Goal: Task Accomplishment & Management: Manage account settings

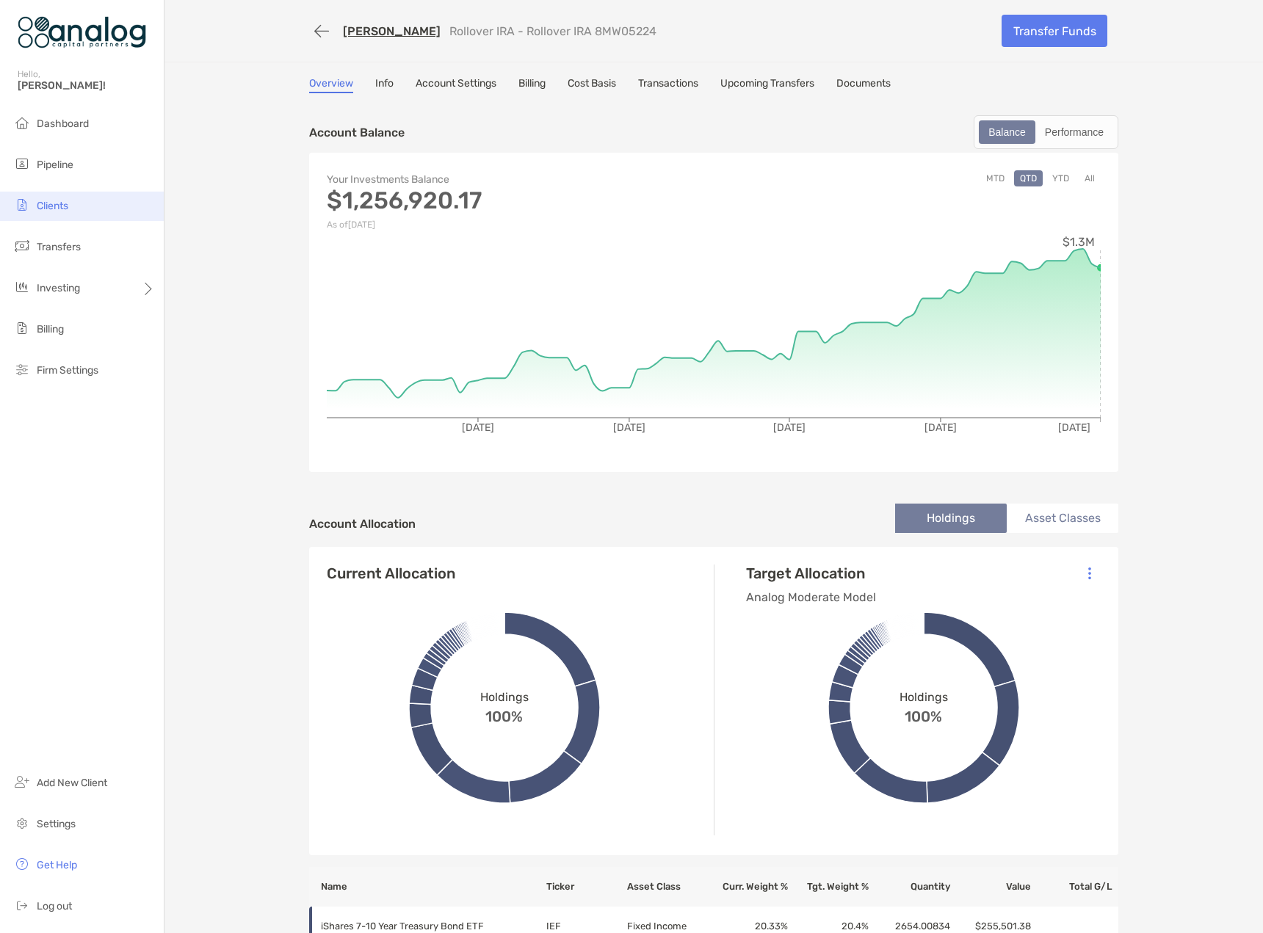
click at [54, 201] on span "Clients" at bounding box center [53, 206] width 32 height 12
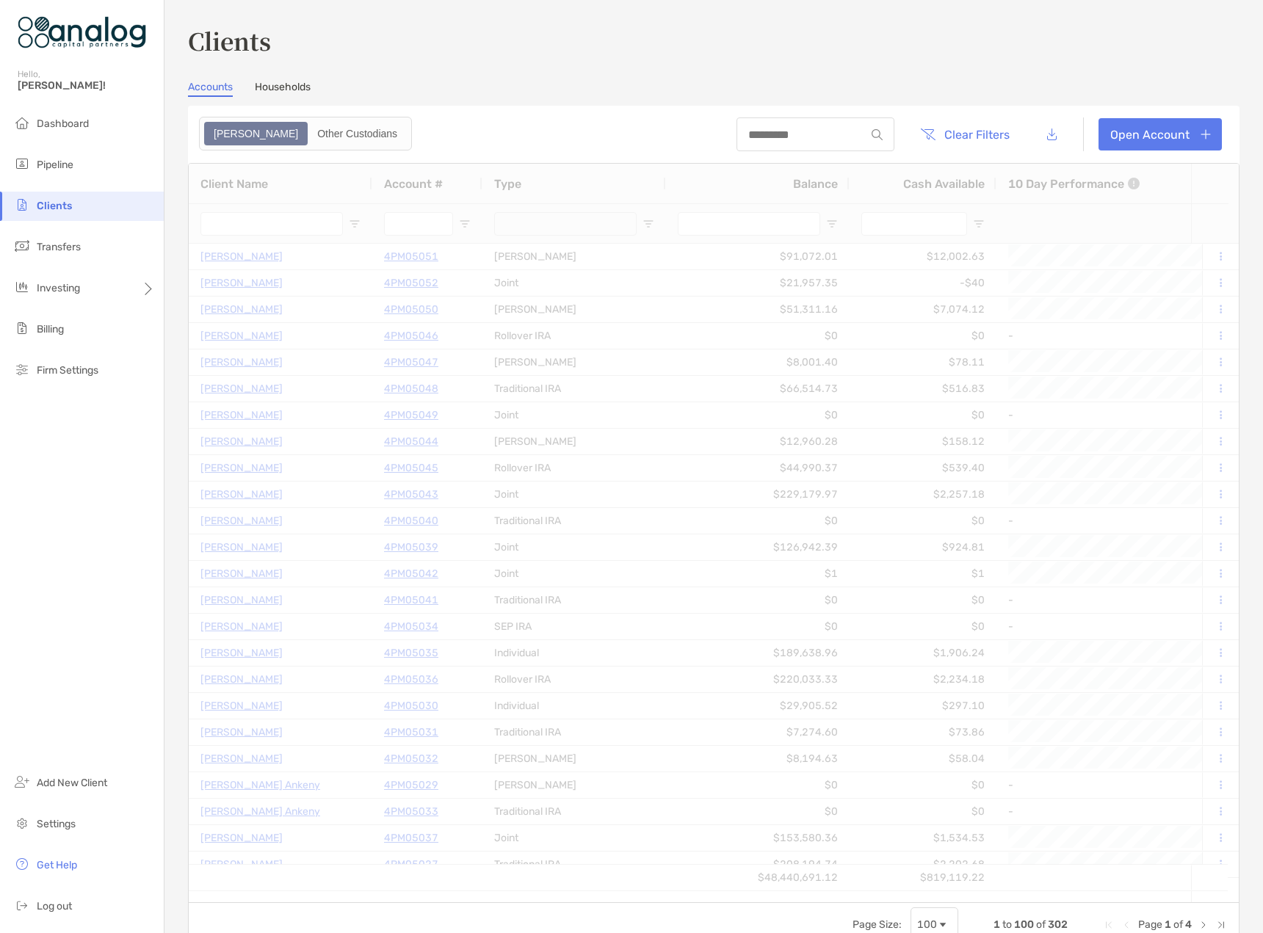
type input "******"
type input "****"
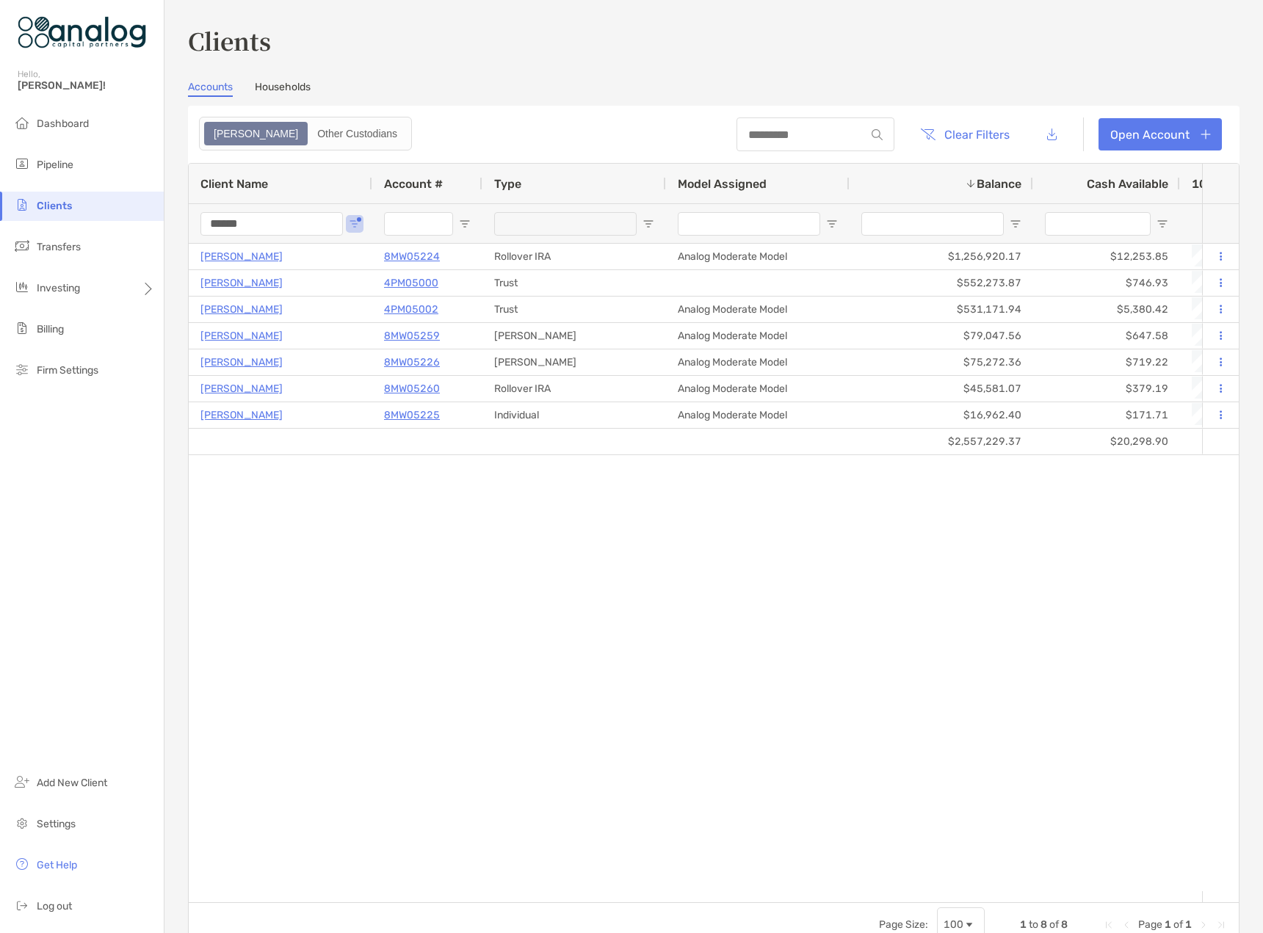
click at [228, 227] on input "******" at bounding box center [271, 223] width 142 height 23
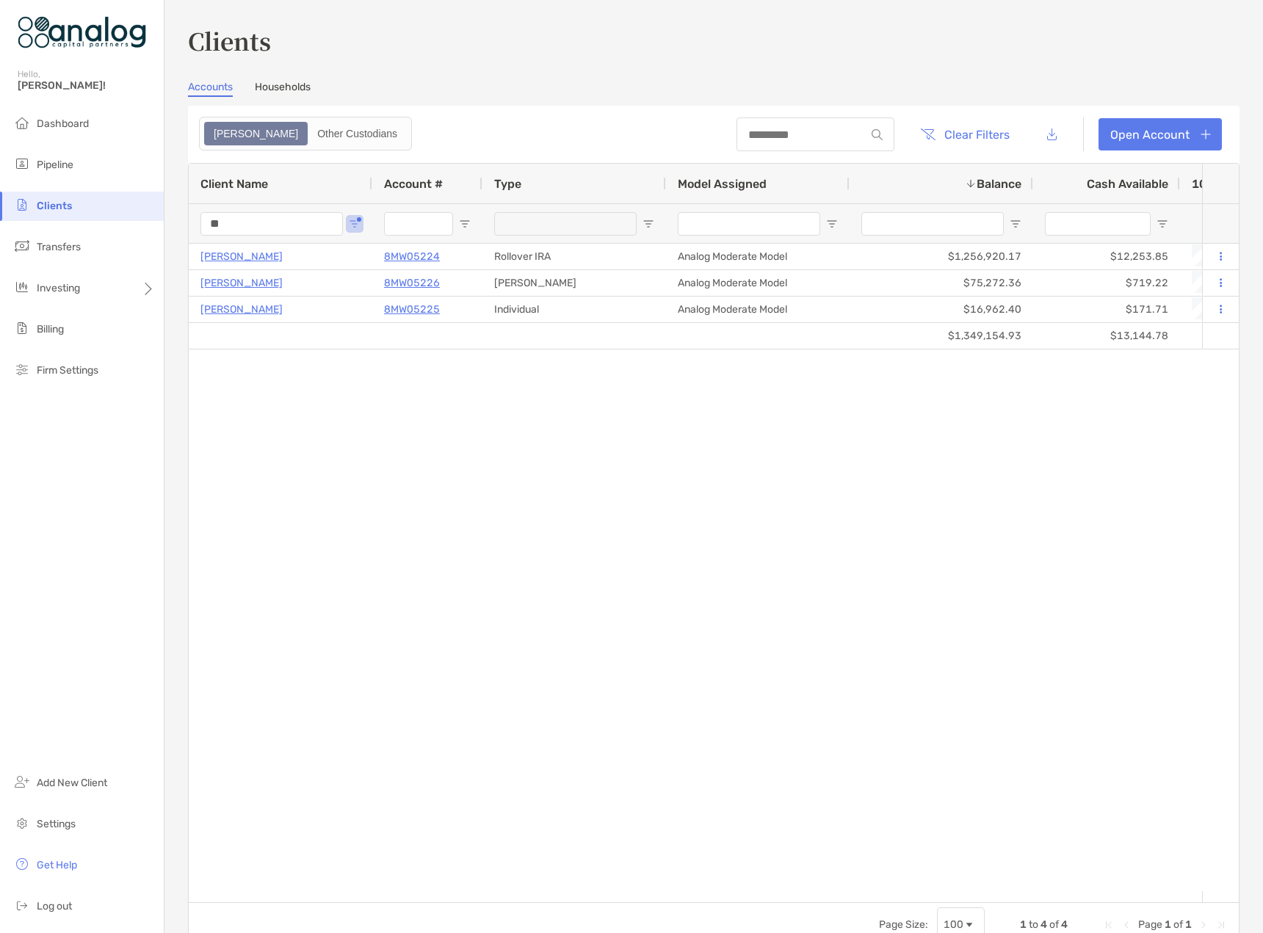
type input "*"
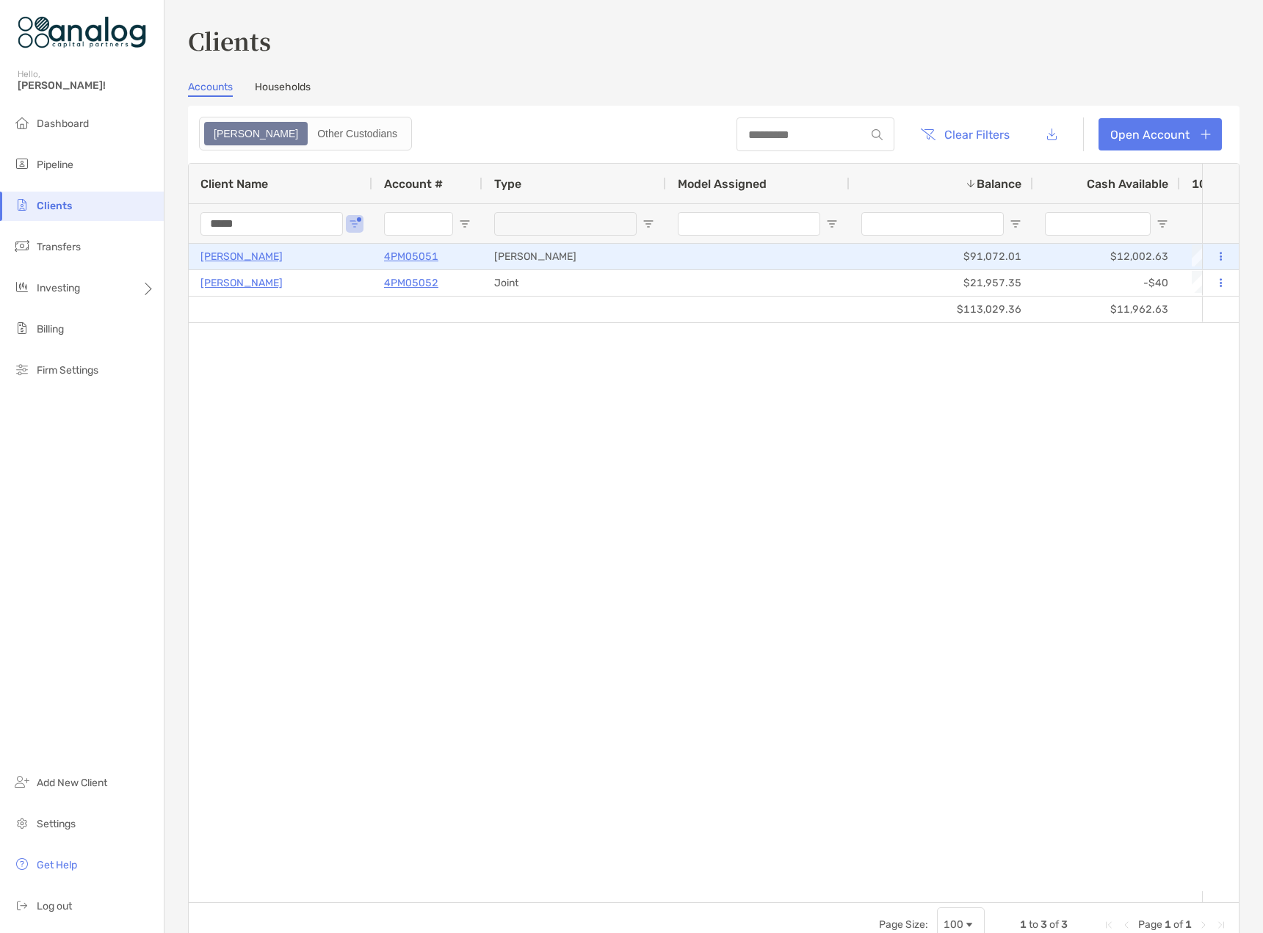
type input "*****"
click at [247, 260] on p "[PERSON_NAME]" at bounding box center [241, 256] width 82 height 18
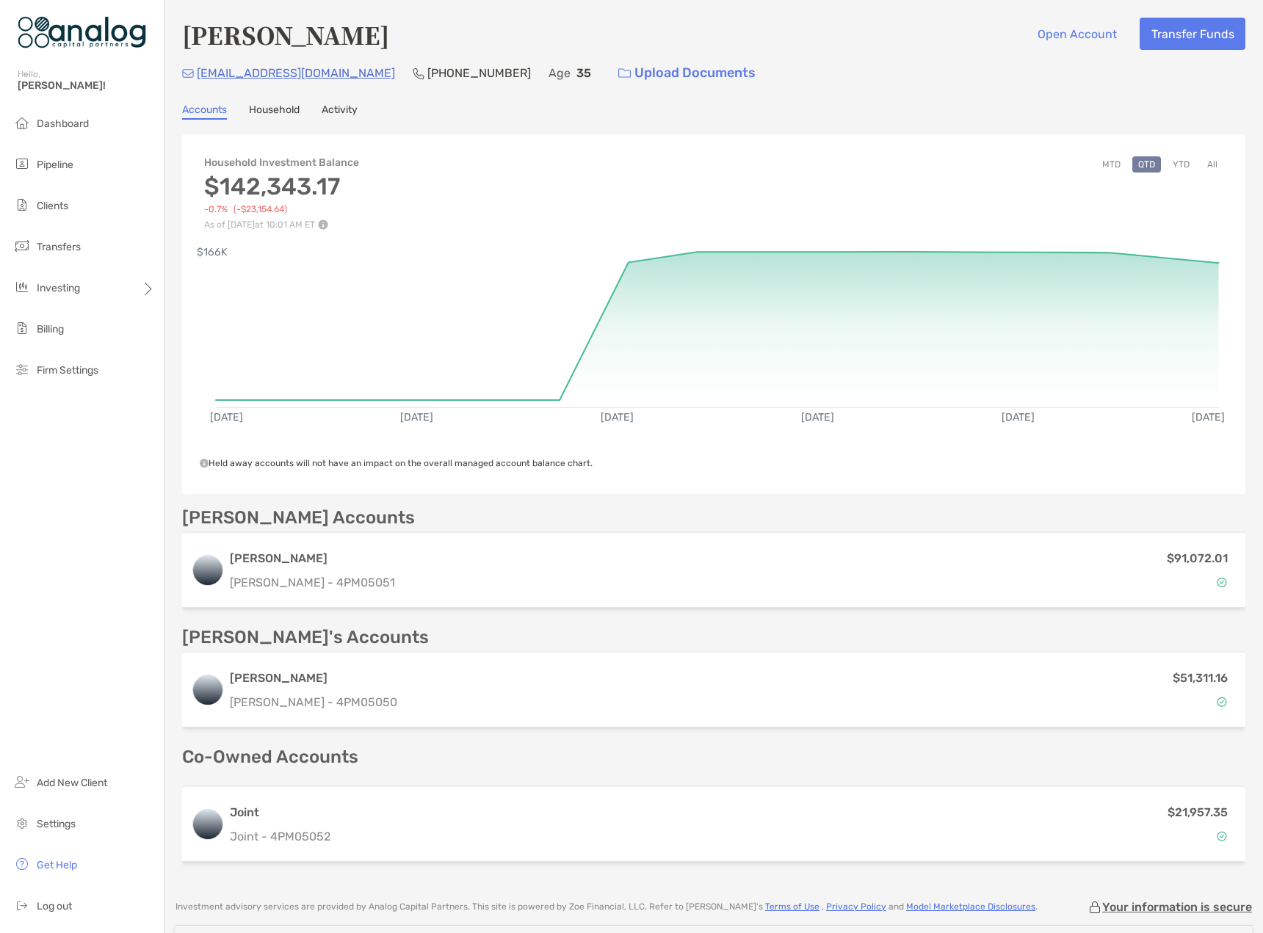
scroll to position [100, 0]
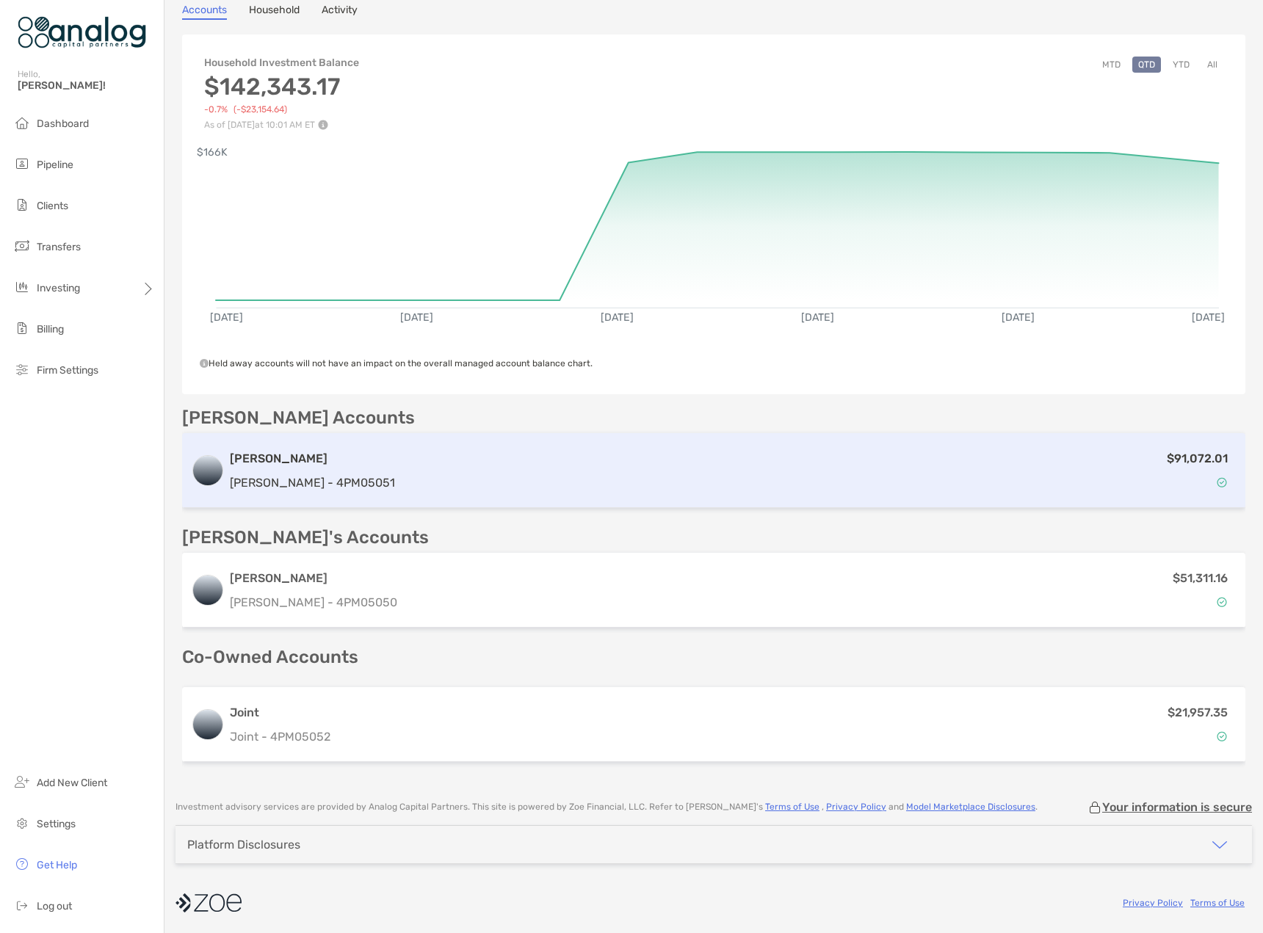
click at [579, 489] on div "$91,072.01" at bounding box center [818, 470] width 835 height 43
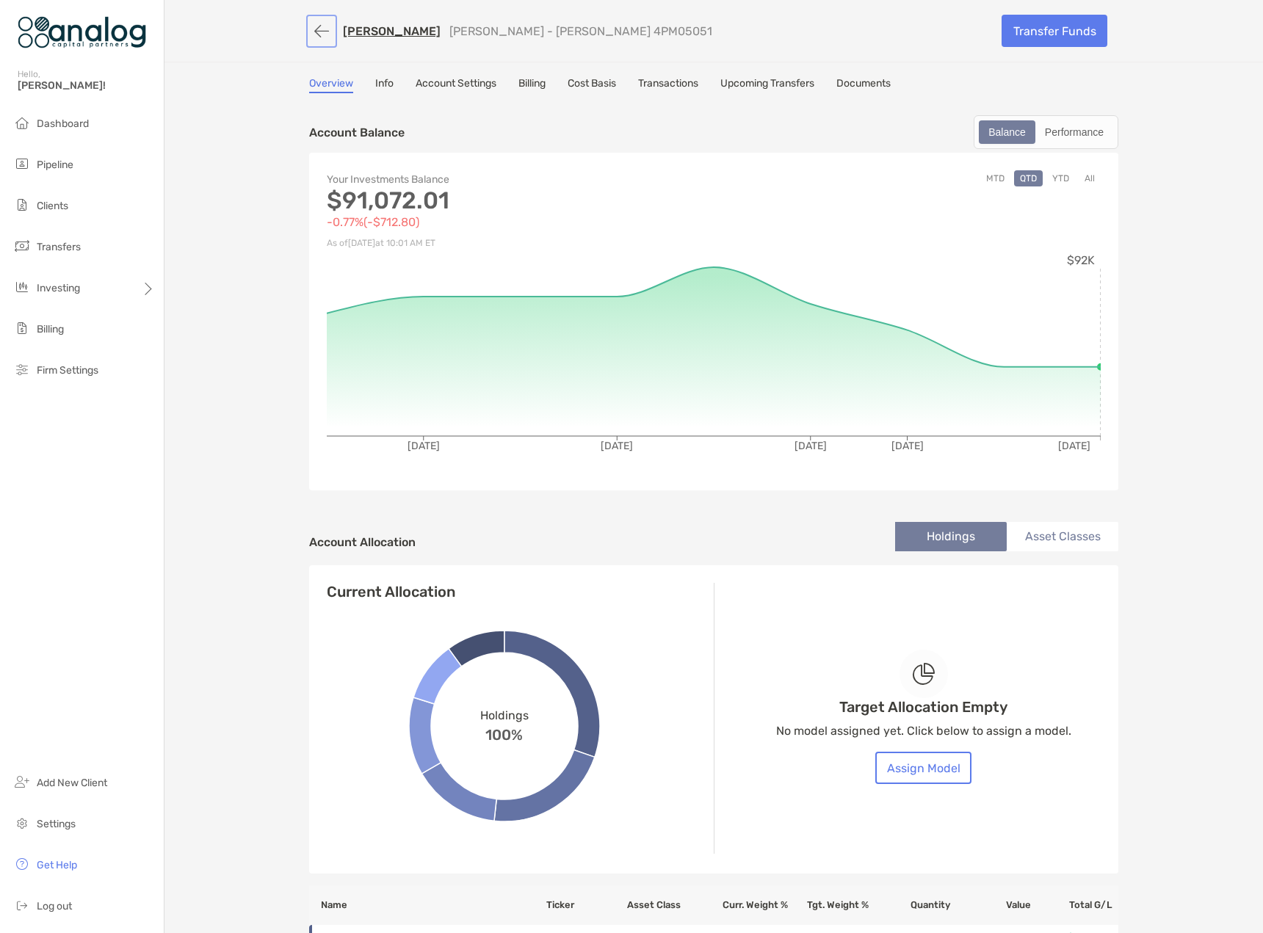
click at [315, 37] on button "button" at bounding box center [321, 31] width 25 height 27
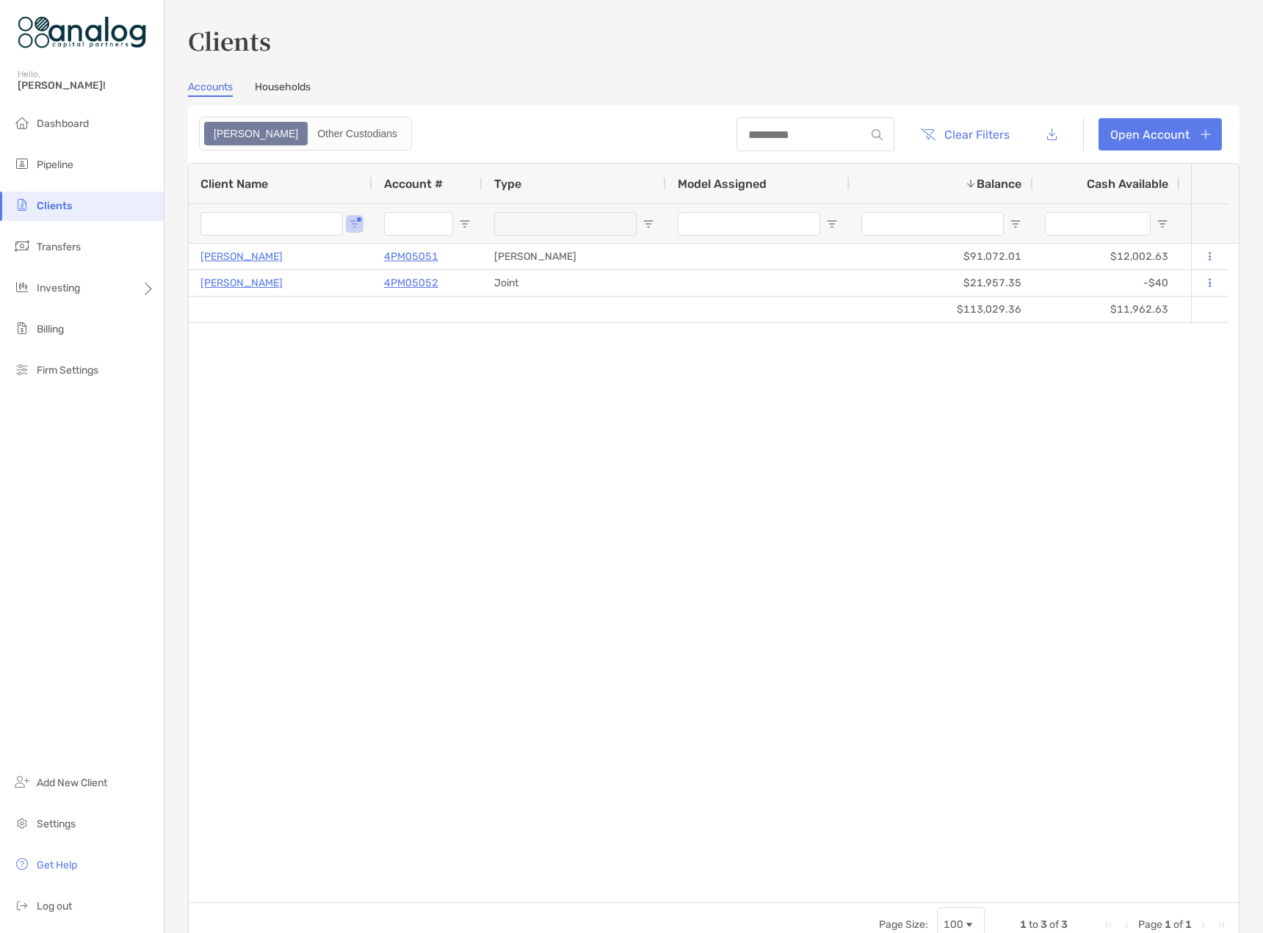
type input "*****"
type input "****"
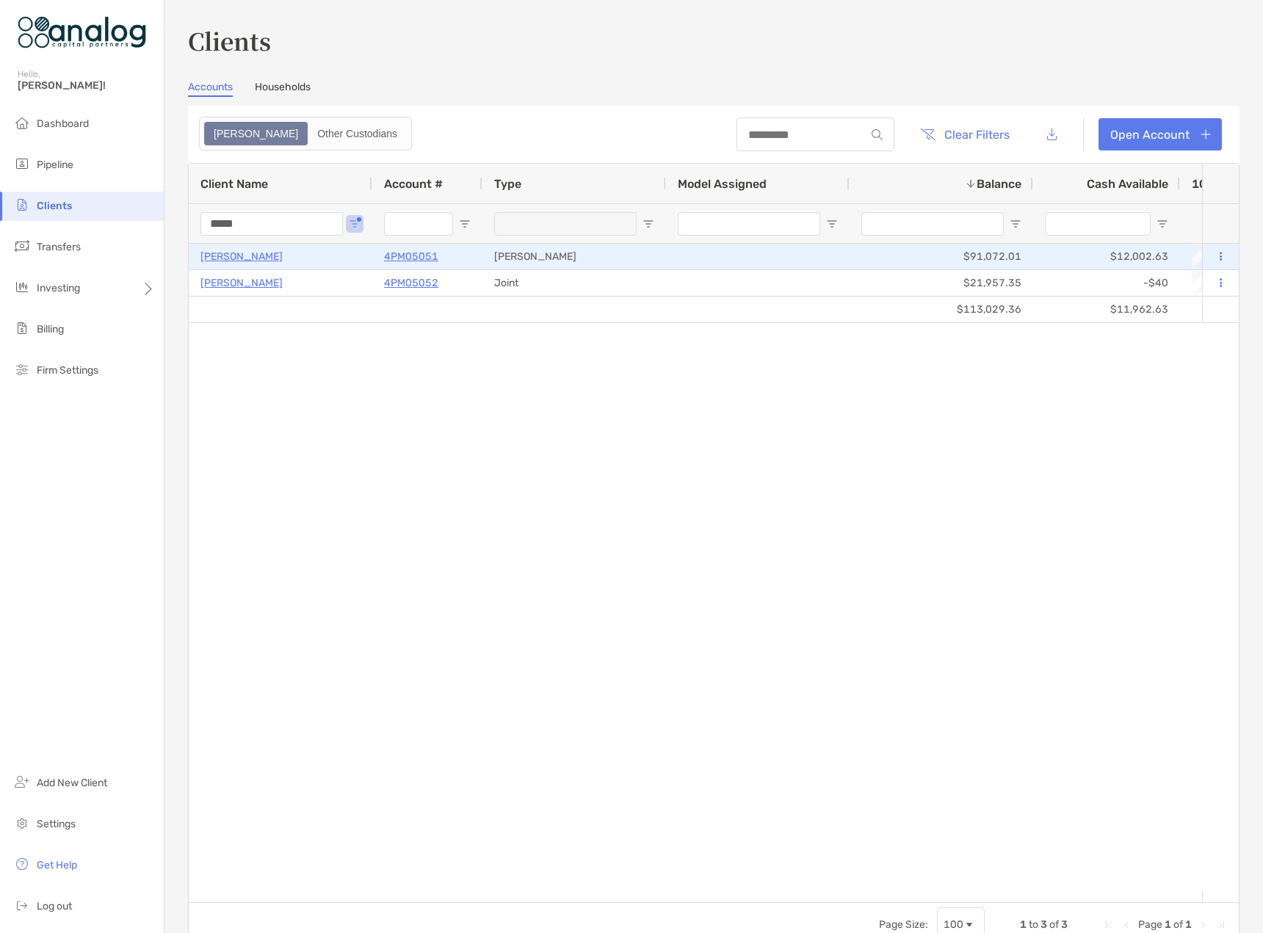
click at [242, 262] on p "[PERSON_NAME]" at bounding box center [241, 256] width 82 height 18
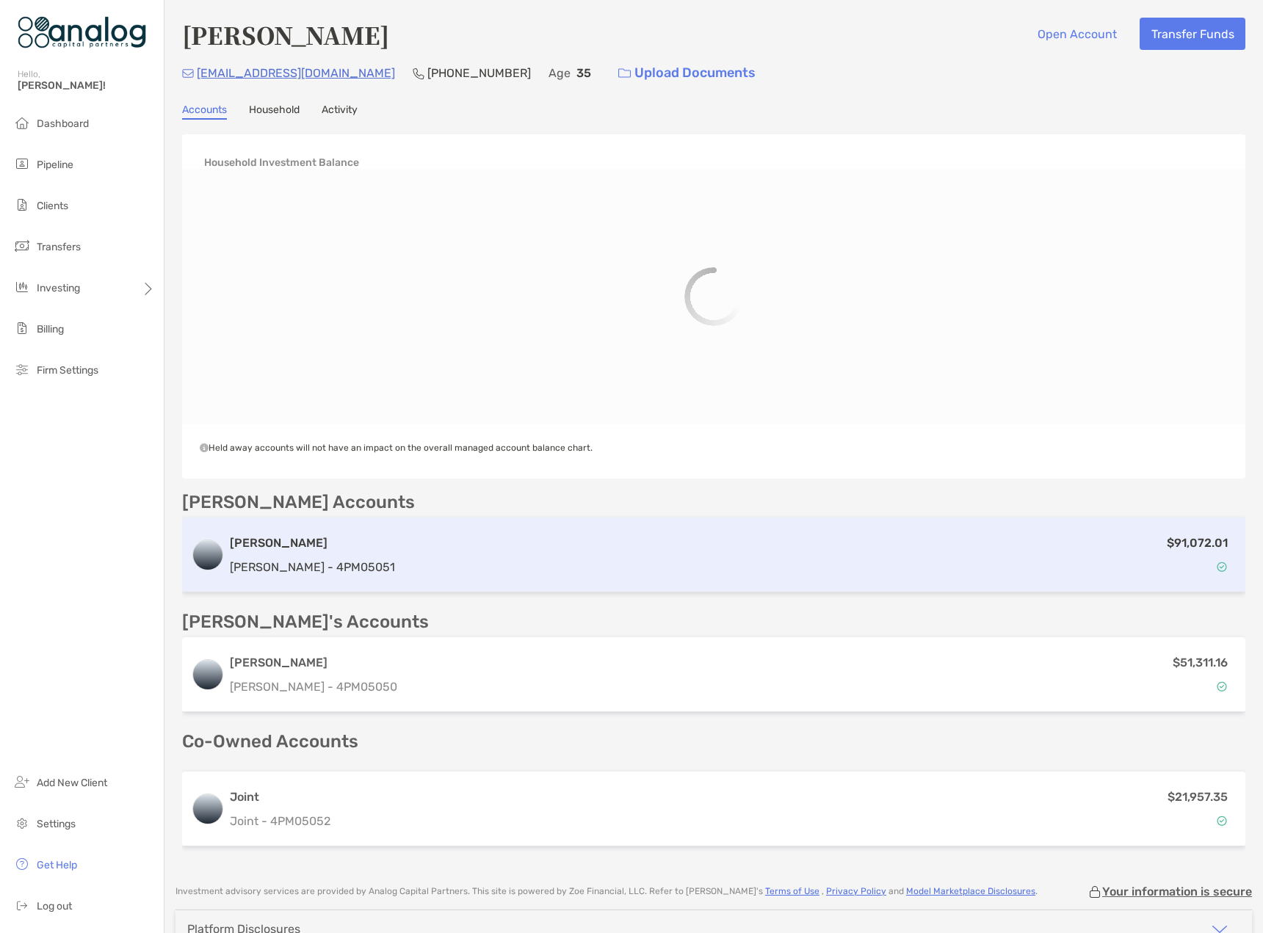
click at [854, 562] on div "$91,072.01" at bounding box center [818, 555] width 835 height 43
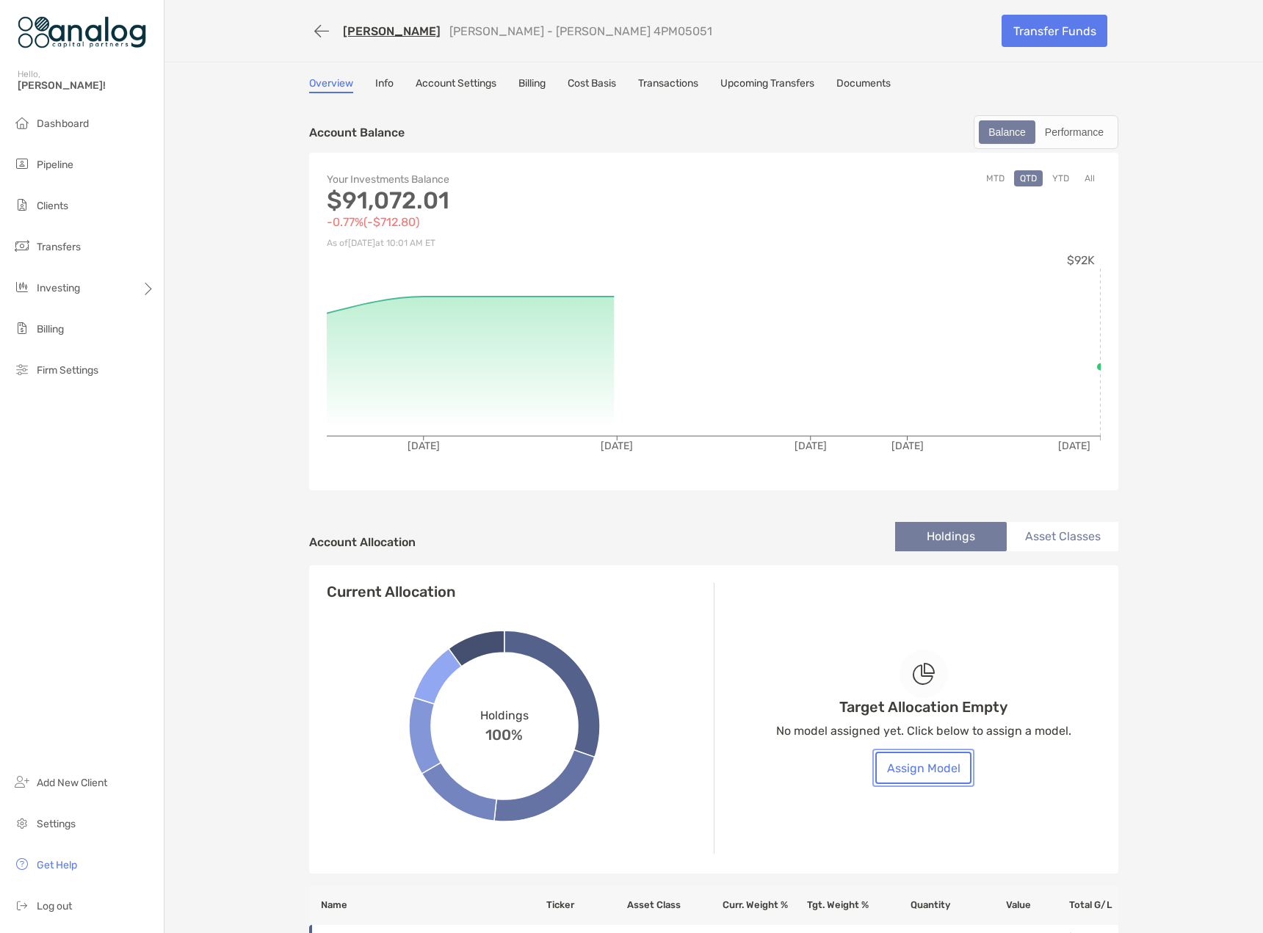
click at [927, 763] on button "Assign Model" at bounding box center [923, 768] width 96 height 32
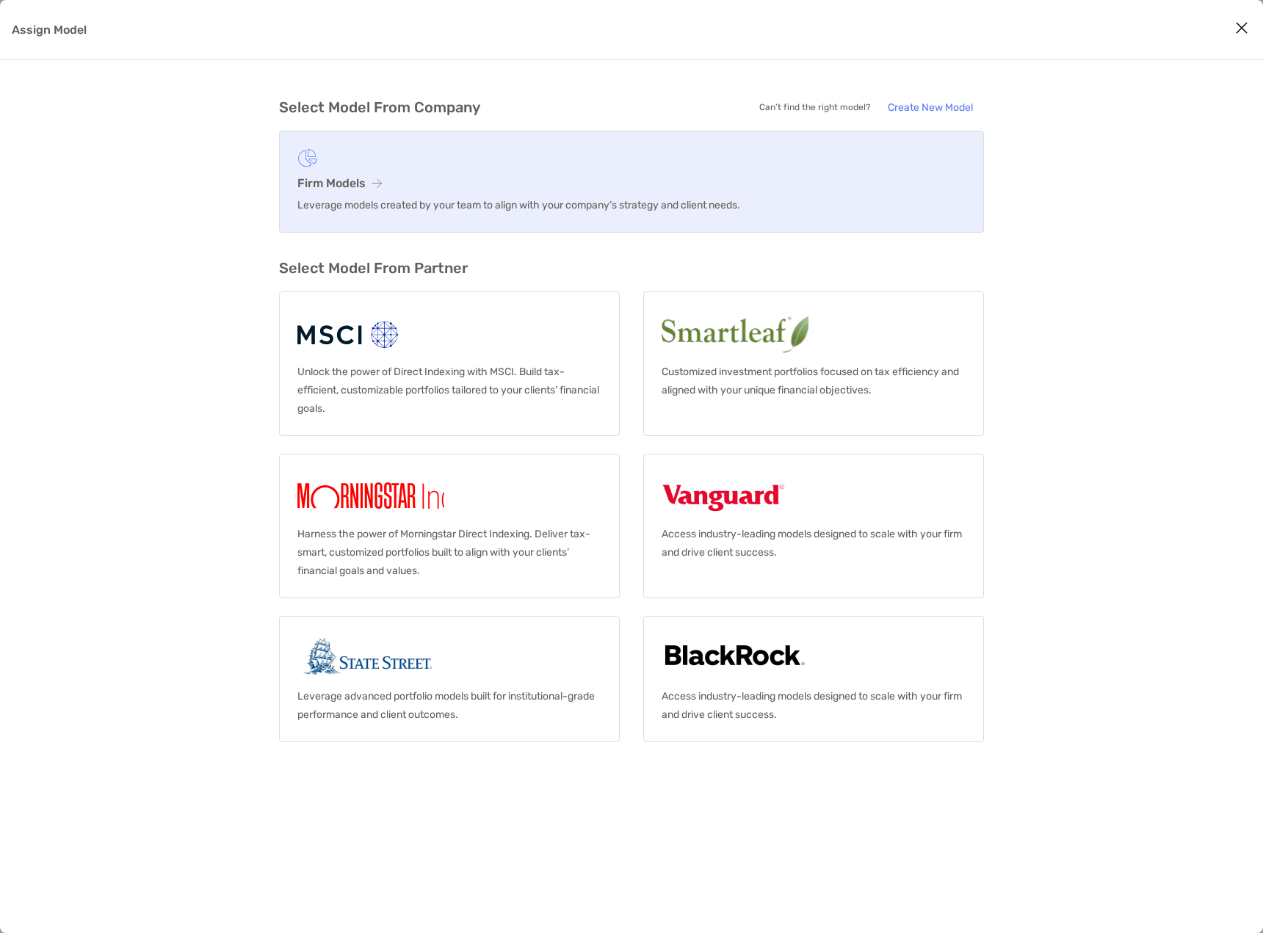
click at [411, 177] on h3 "Firm Models" at bounding box center [631, 183] width 668 height 14
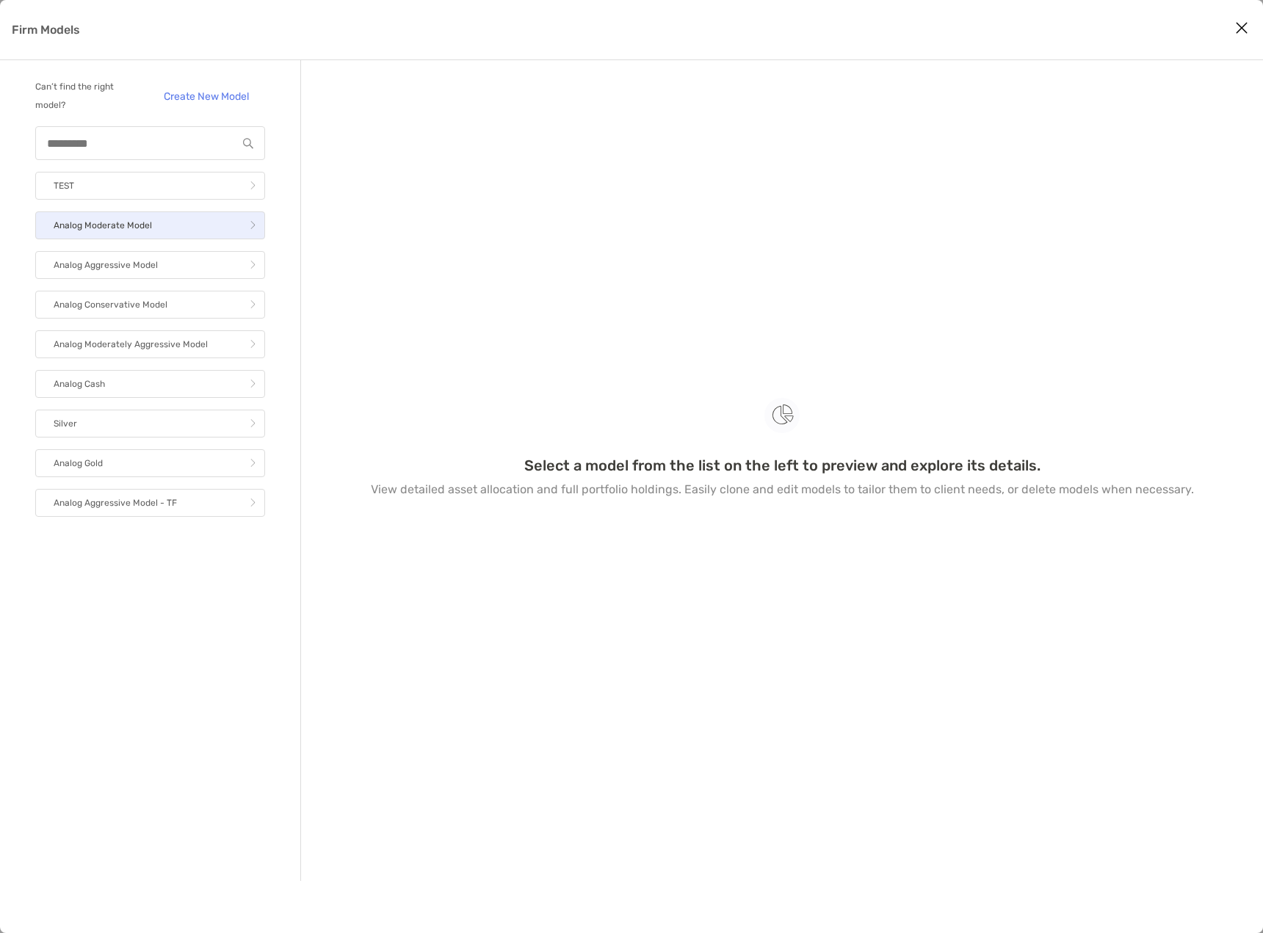
click at [164, 235] on link "Analog Moderate Model" at bounding box center [150, 225] width 230 height 28
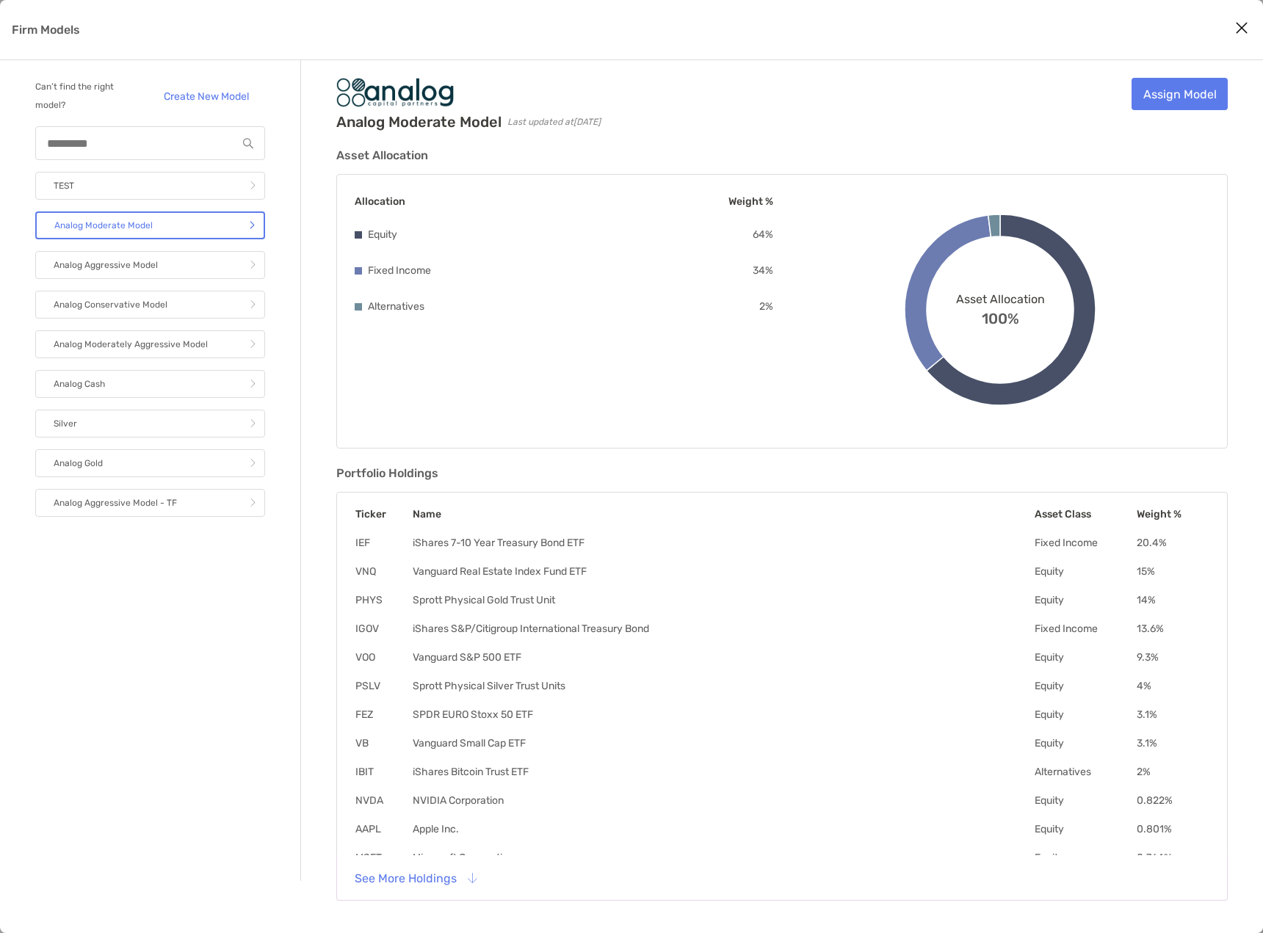
click at [1254, 562] on div "Analog Moderate Model Last updated at [DATE] Assign Model Asset Allocation Allo…" at bounding box center [782, 491] width 962 height 862
click at [1163, 101] on link "Assign Model" at bounding box center [1179, 94] width 96 height 32
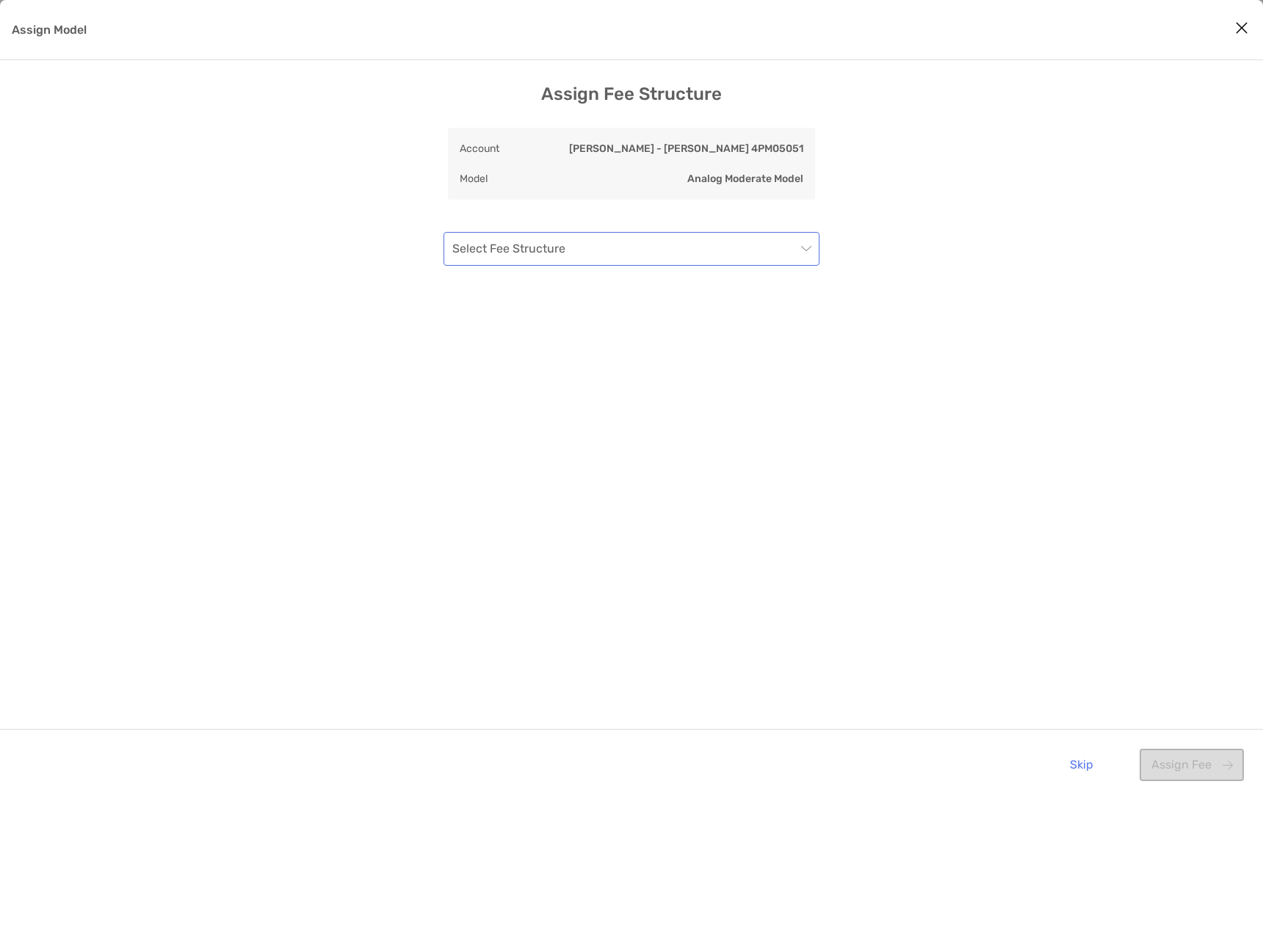
click at [573, 255] on input "Assign Model" at bounding box center [624, 249] width 344 height 32
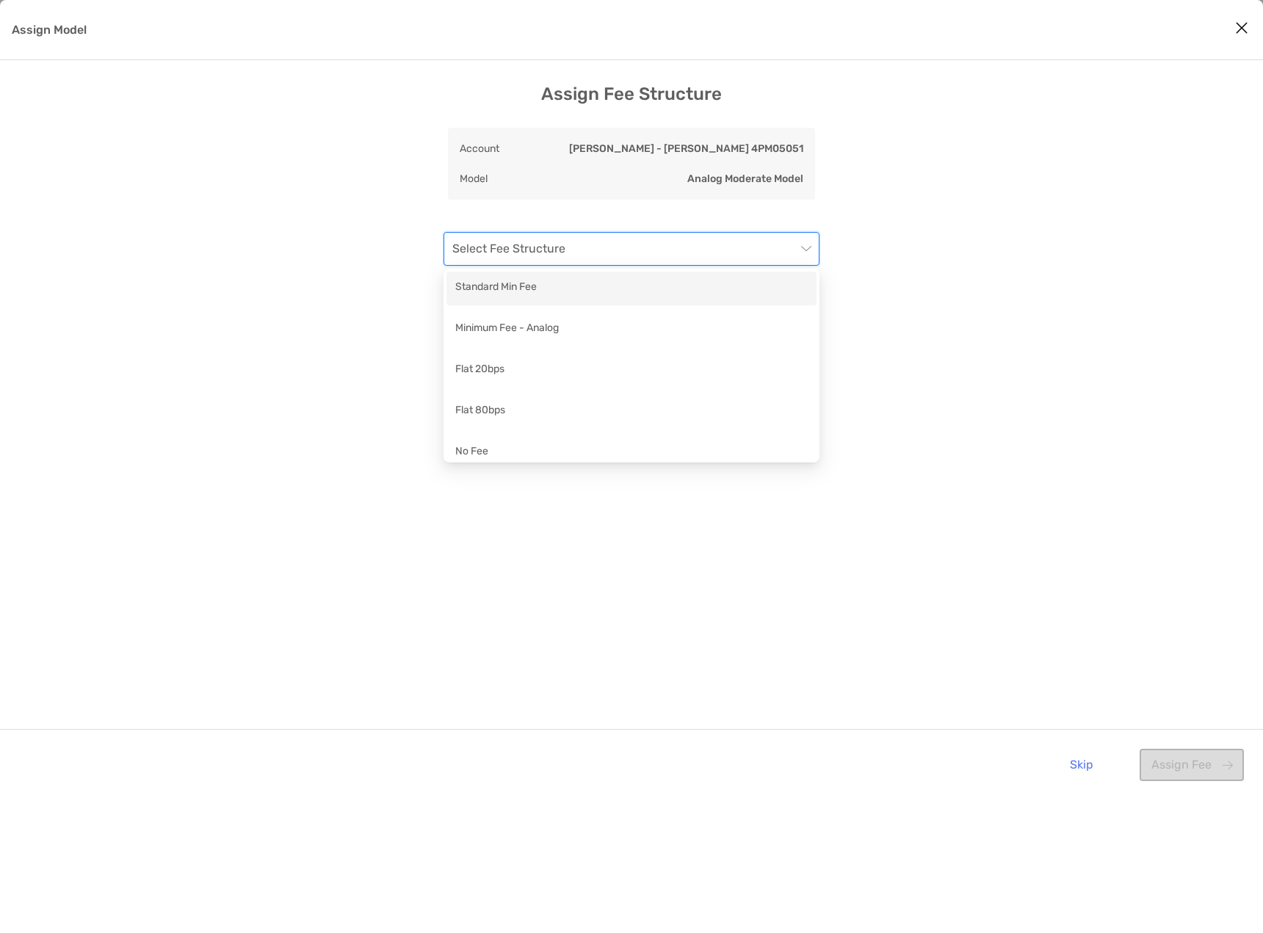
click at [567, 290] on div "Standard Min Fee" at bounding box center [631, 288] width 352 height 18
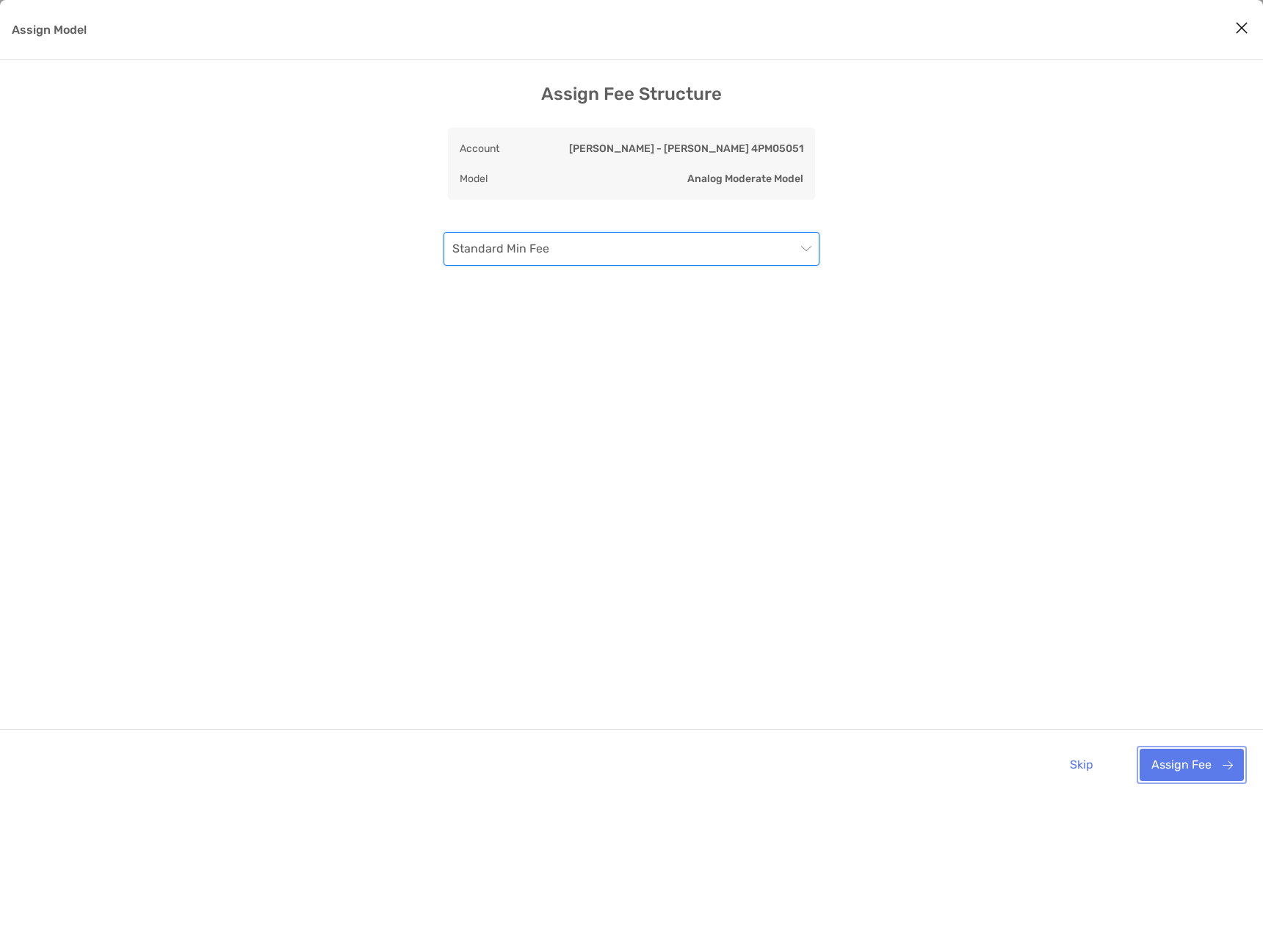
click at [1173, 766] on button "Assign Fee" at bounding box center [1191, 765] width 104 height 32
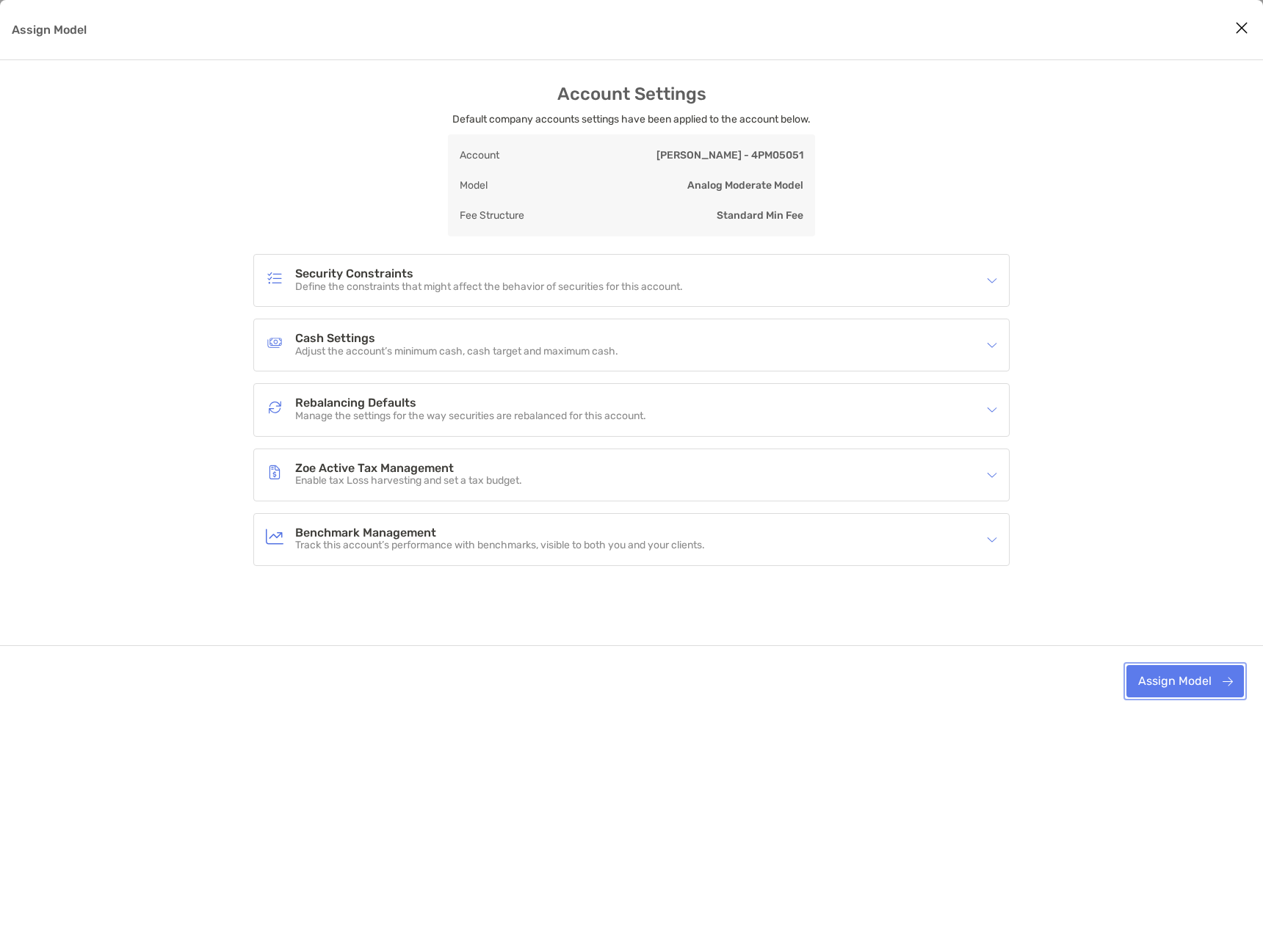
click at [1174, 693] on button "Assign Model" at bounding box center [1184, 681] width 117 height 32
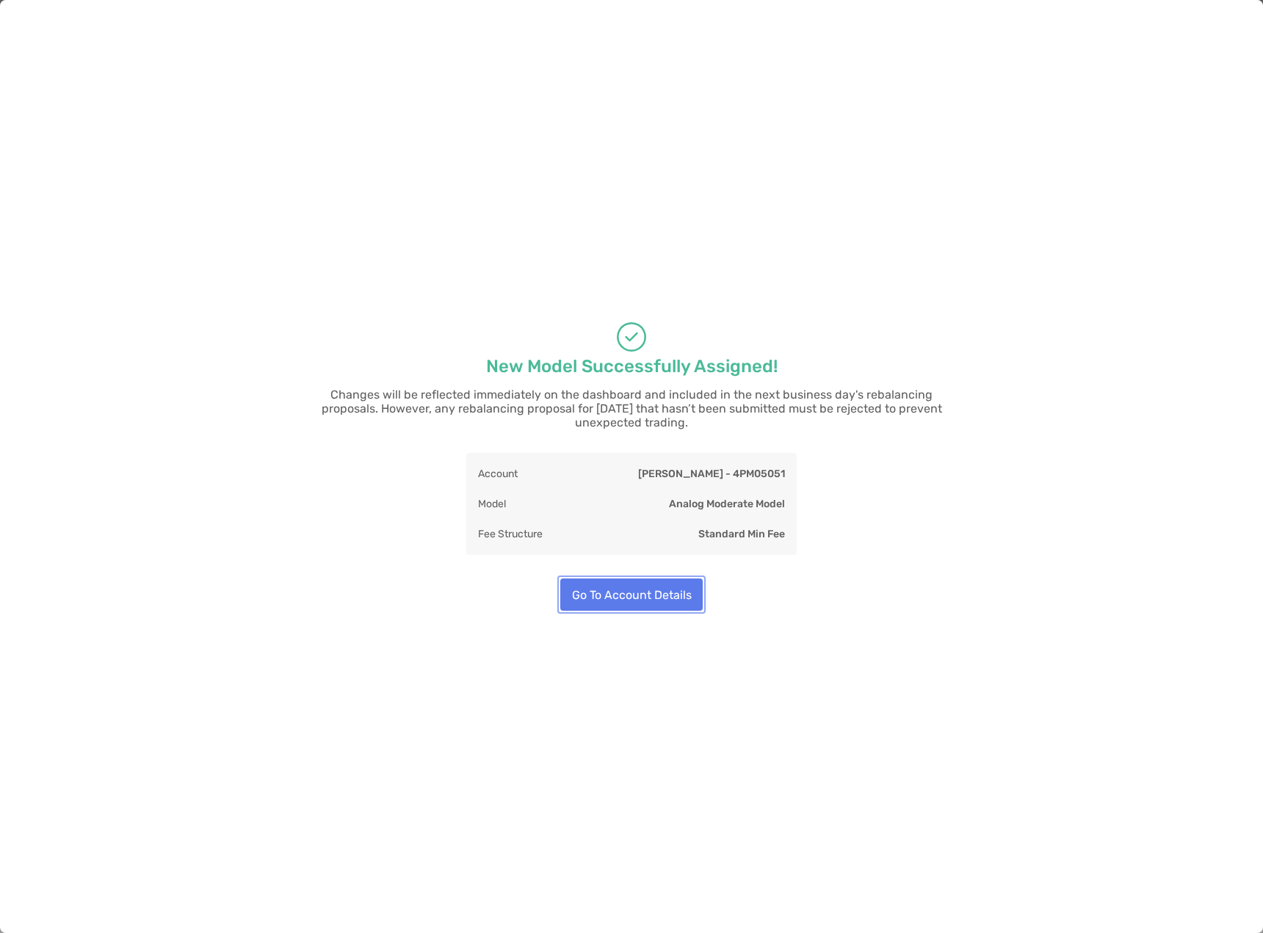
click at [632, 598] on button "Go To Account Details" at bounding box center [631, 594] width 142 height 32
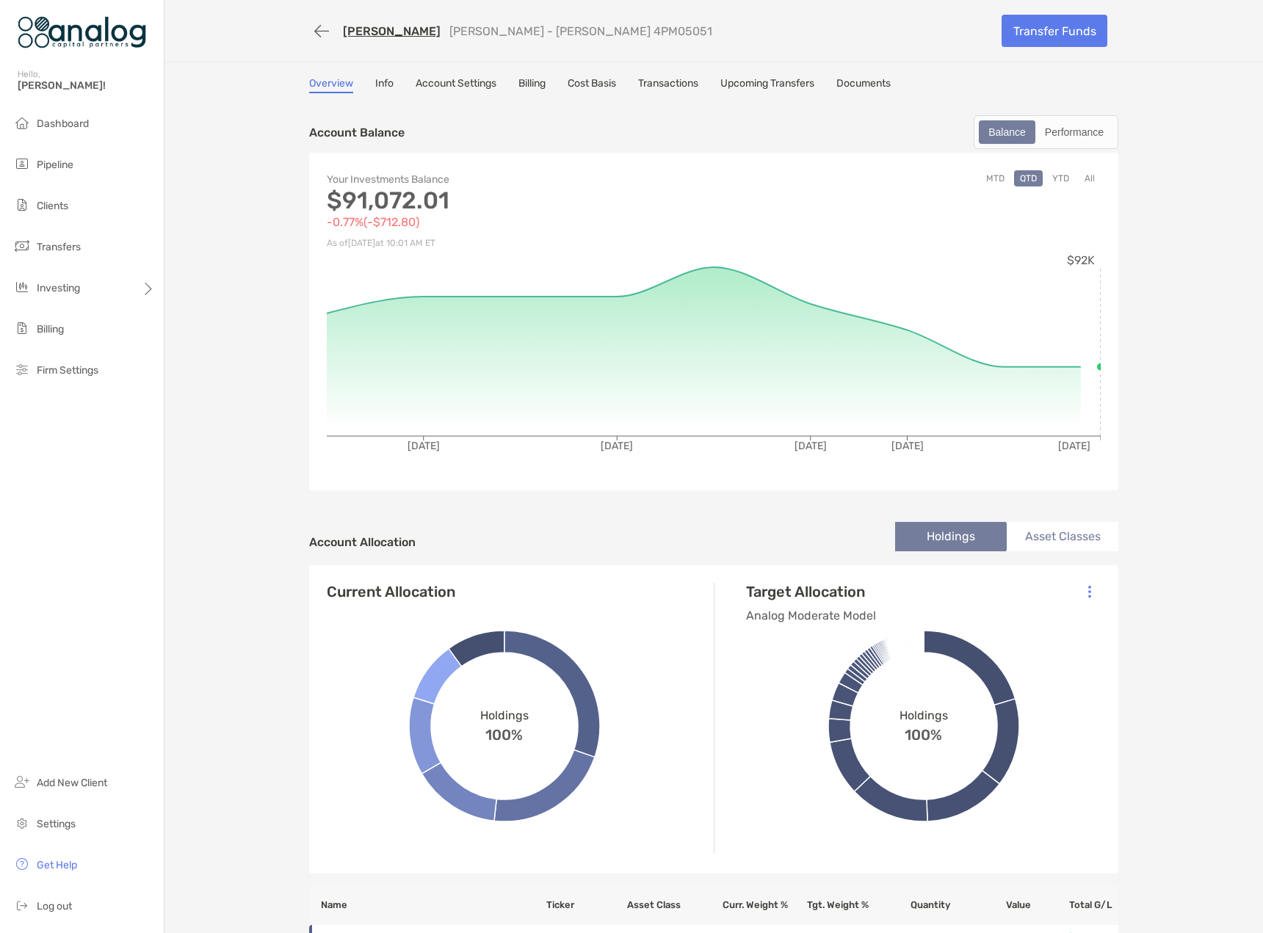
click at [360, 26] on link "[PERSON_NAME]" at bounding box center [392, 31] width 98 height 14
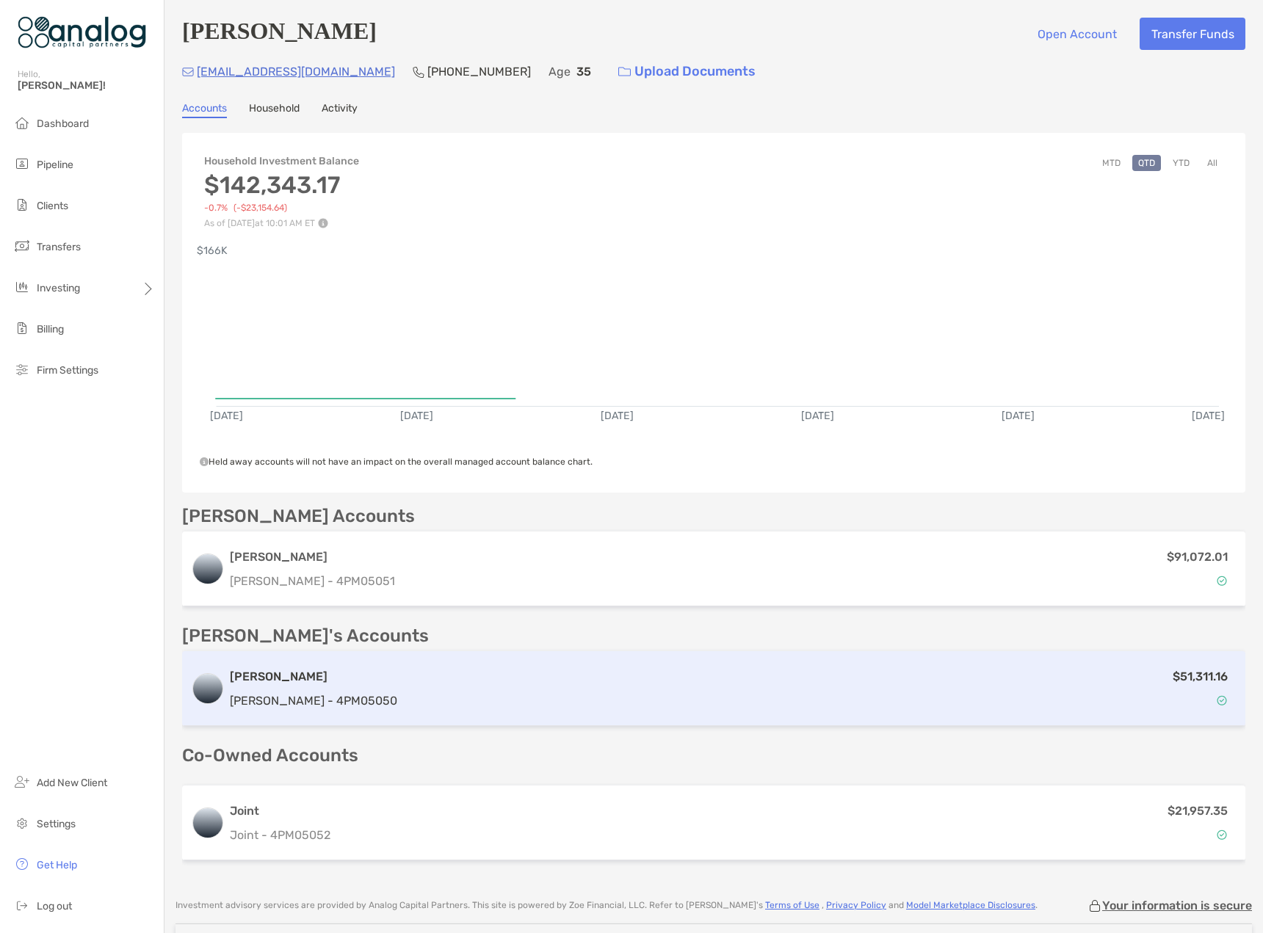
click at [821, 701] on div "$51,311.16" at bounding box center [819, 688] width 833 height 43
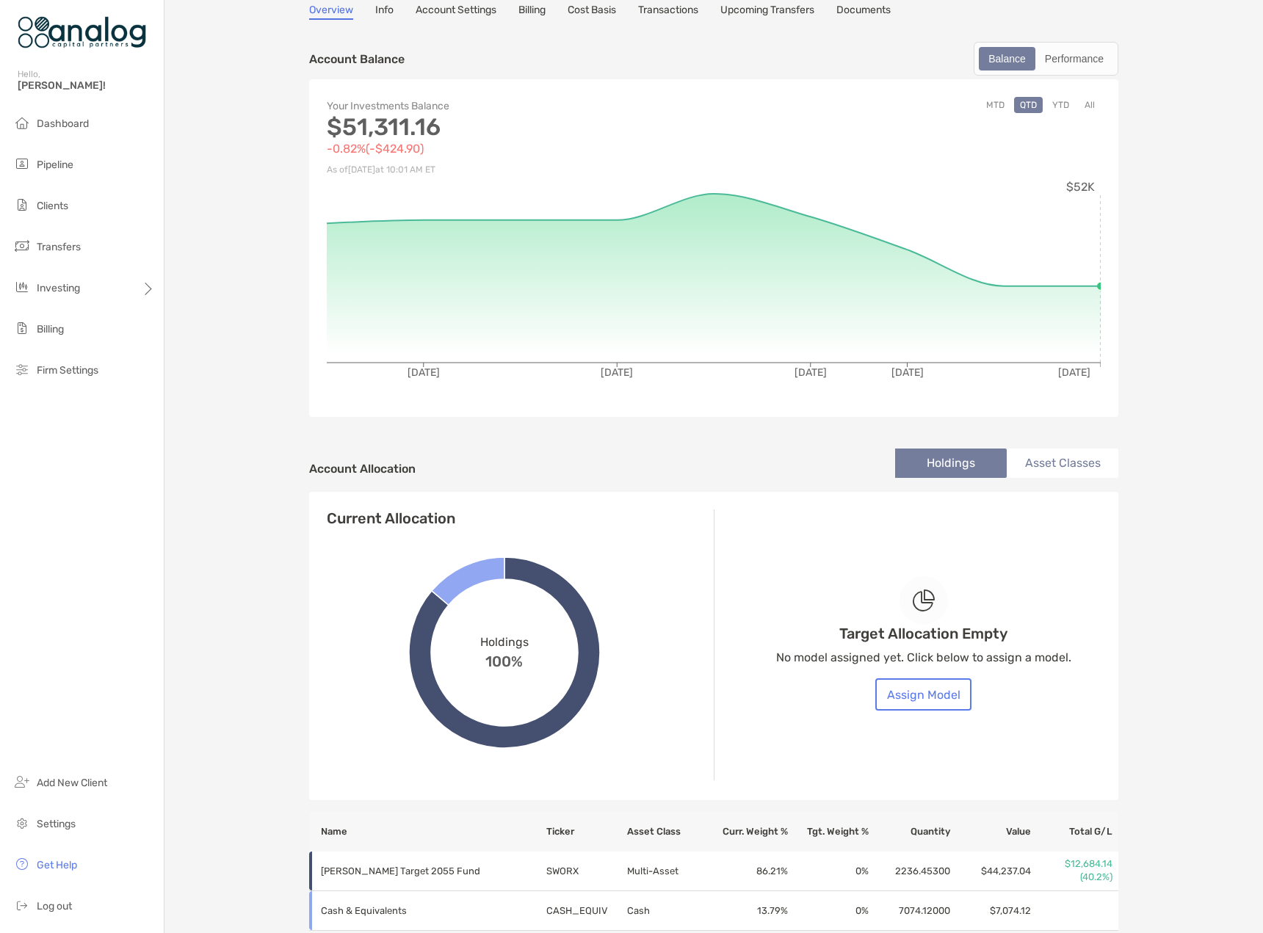
scroll to position [294, 0]
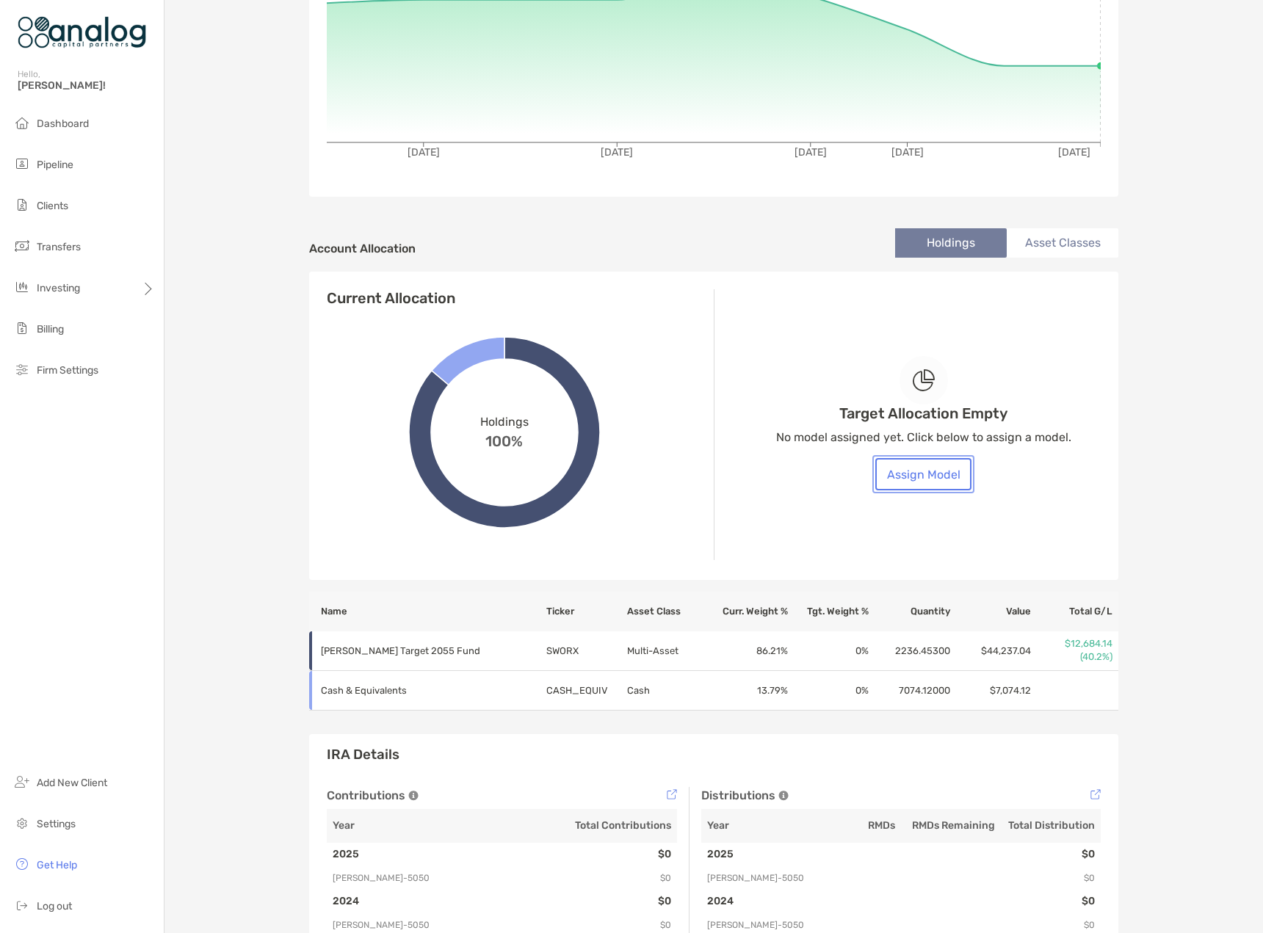
click at [897, 475] on button "Assign Model" at bounding box center [923, 474] width 96 height 32
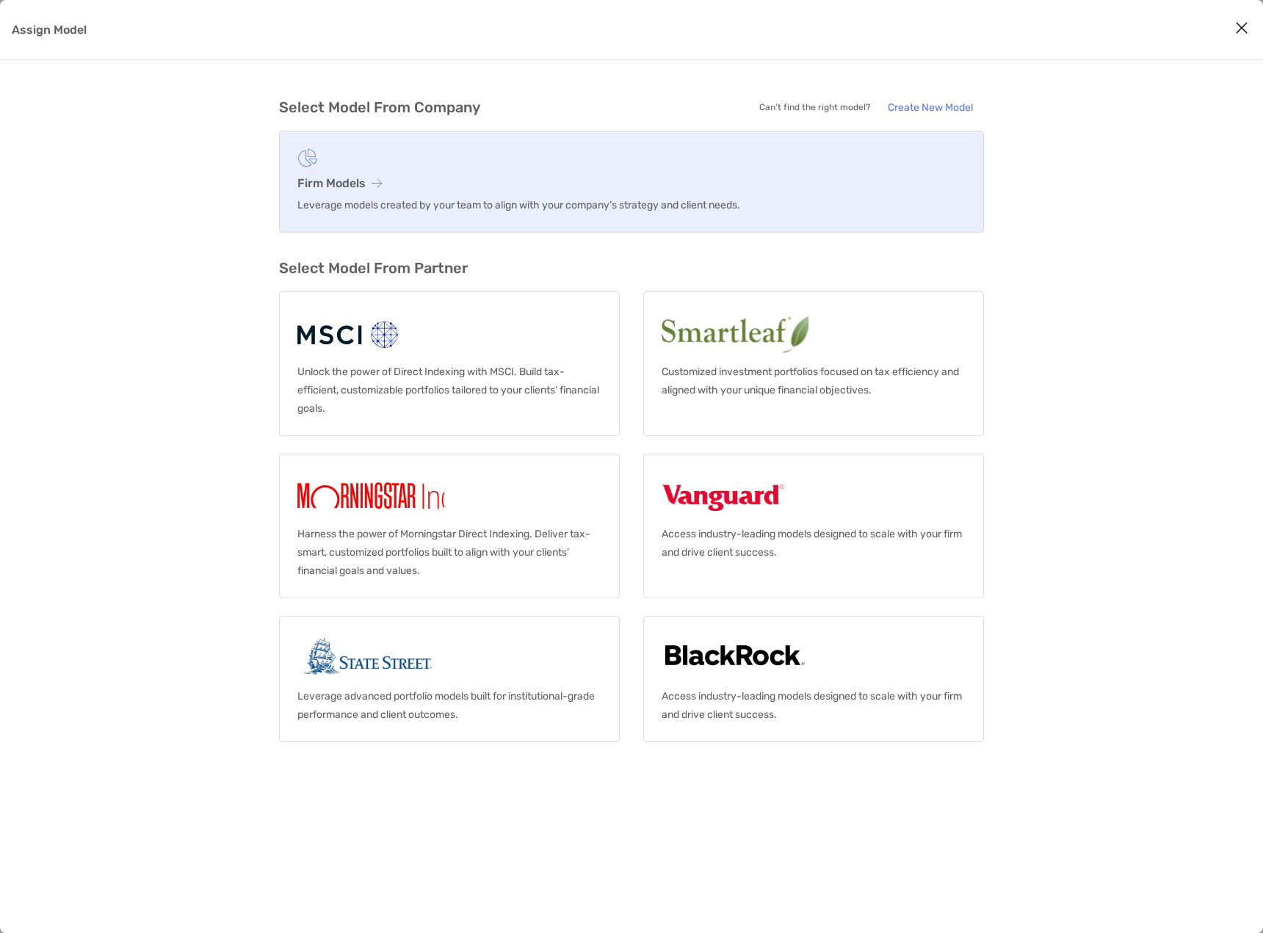
click at [523, 184] on h3 "Firm Models" at bounding box center [631, 183] width 668 height 14
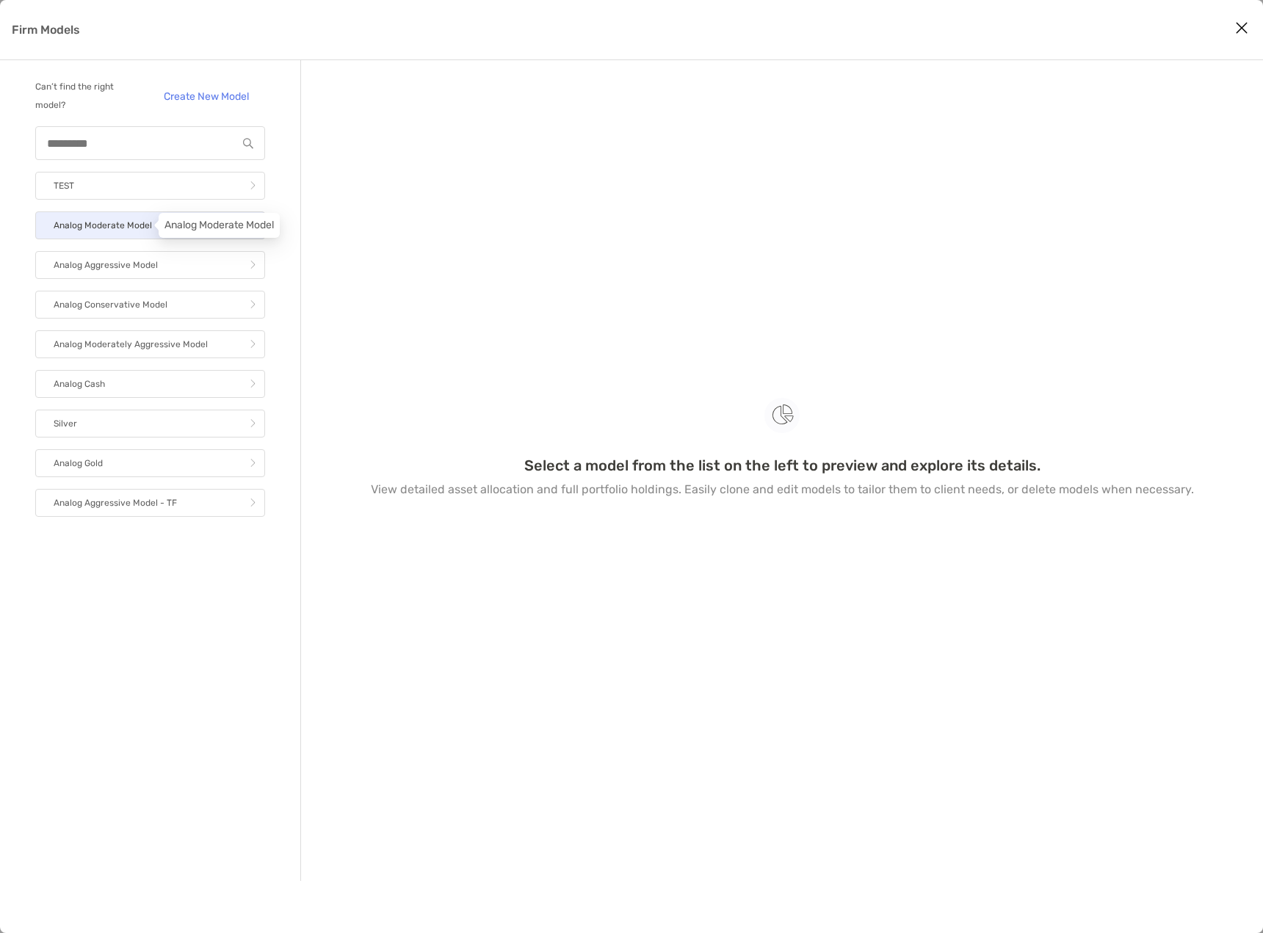
click at [127, 232] on p "Analog Moderate Model" at bounding box center [103, 226] width 98 height 18
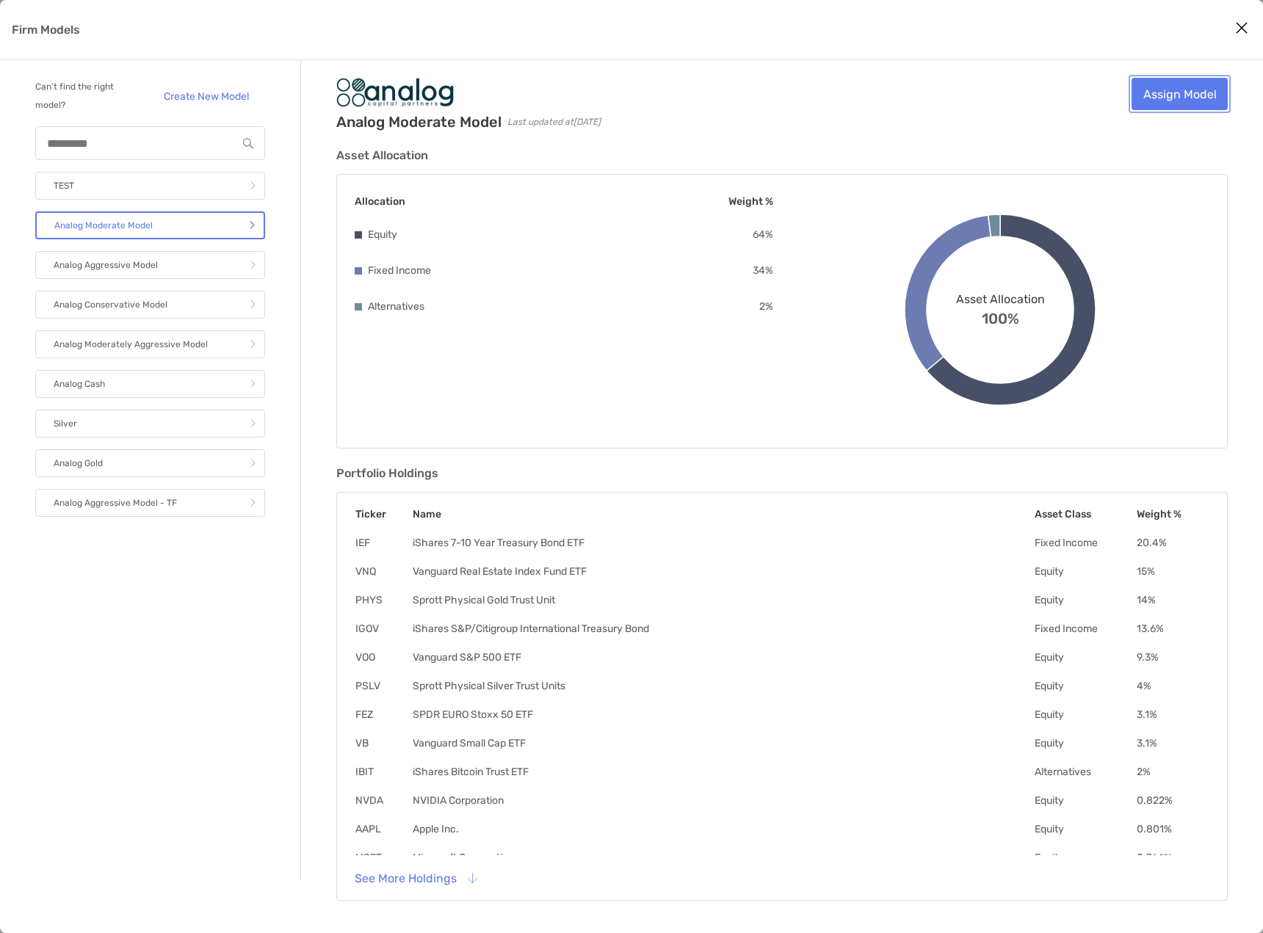
click at [1151, 103] on link "Assign Model" at bounding box center [1179, 94] width 96 height 32
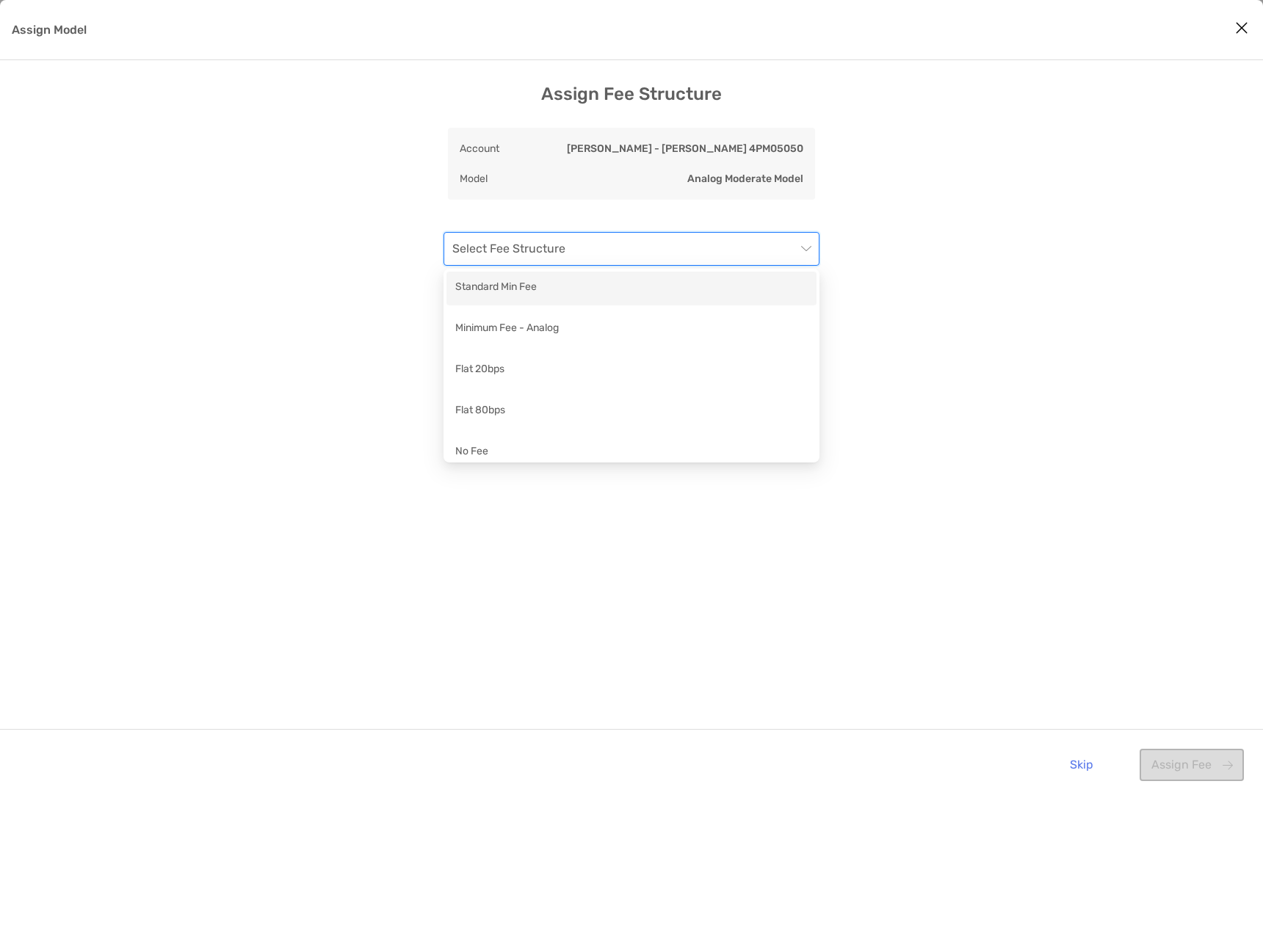
click at [667, 255] on input "Assign Model" at bounding box center [624, 249] width 344 height 32
click at [653, 291] on div "Standard Min Fee" at bounding box center [631, 288] width 352 height 18
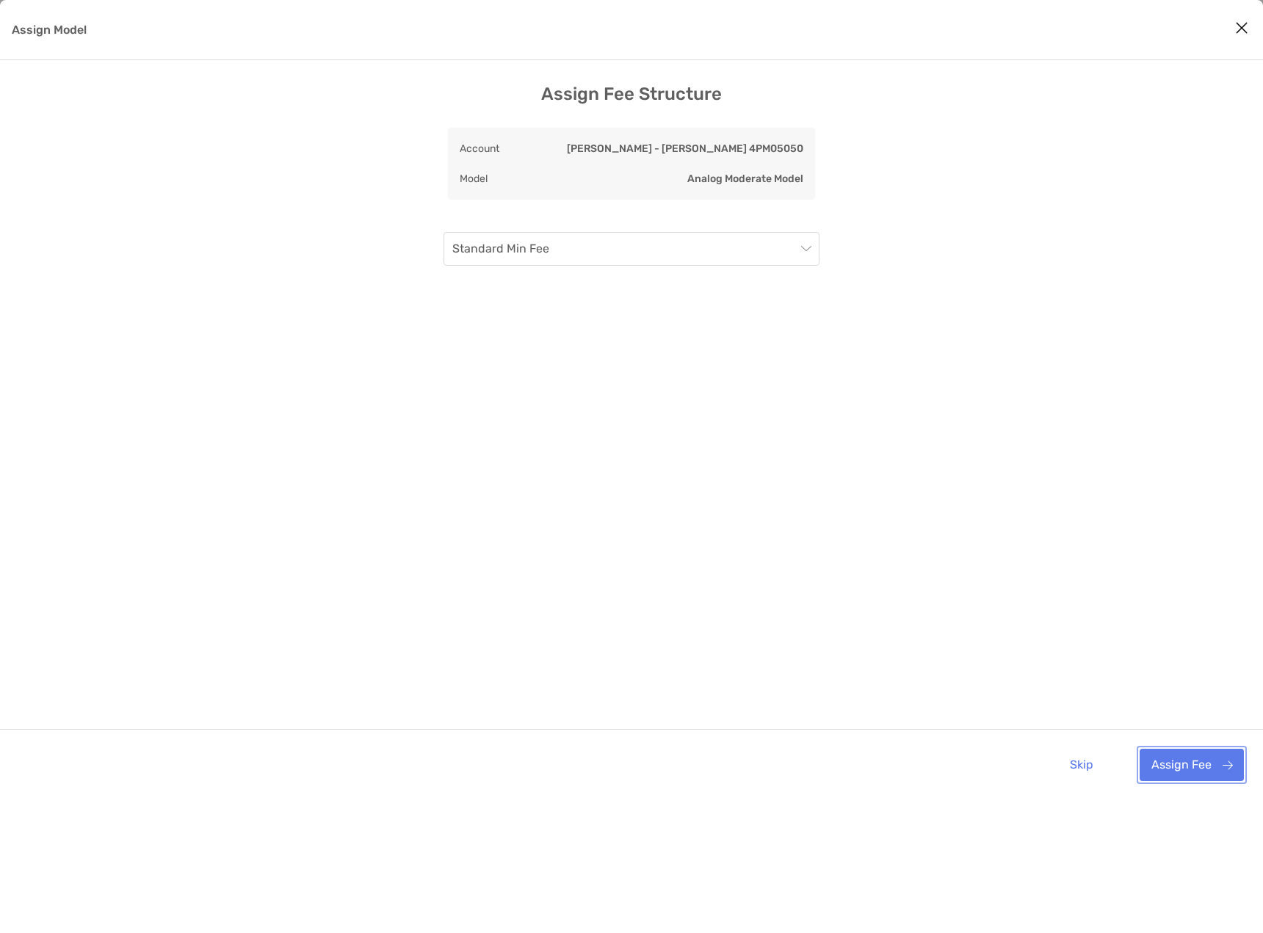
click at [1189, 758] on button "Assign Fee" at bounding box center [1191, 765] width 104 height 32
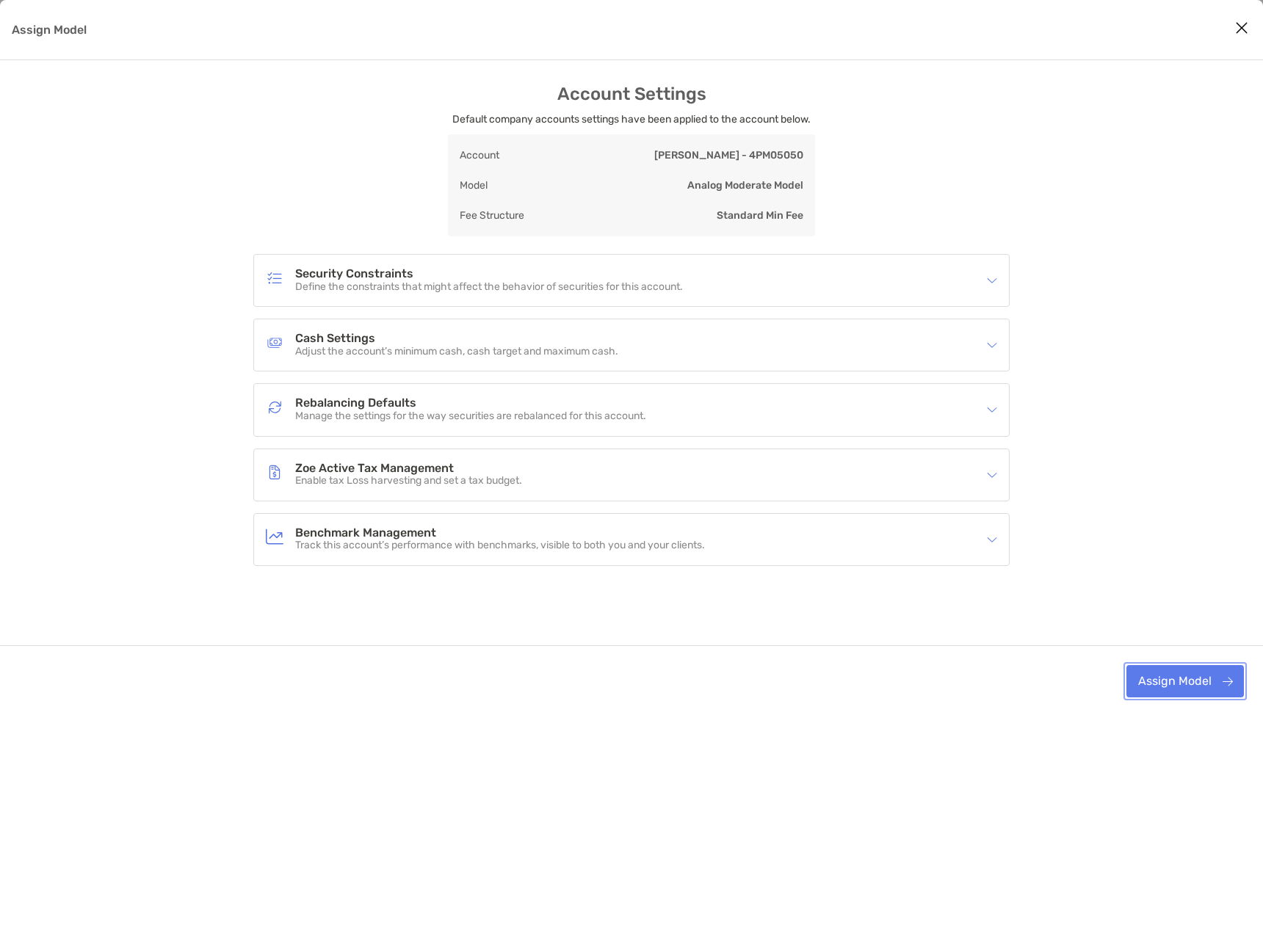
click at [1167, 683] on button "Assign Model" at bounding box center [1184, 681] width 117 height 32
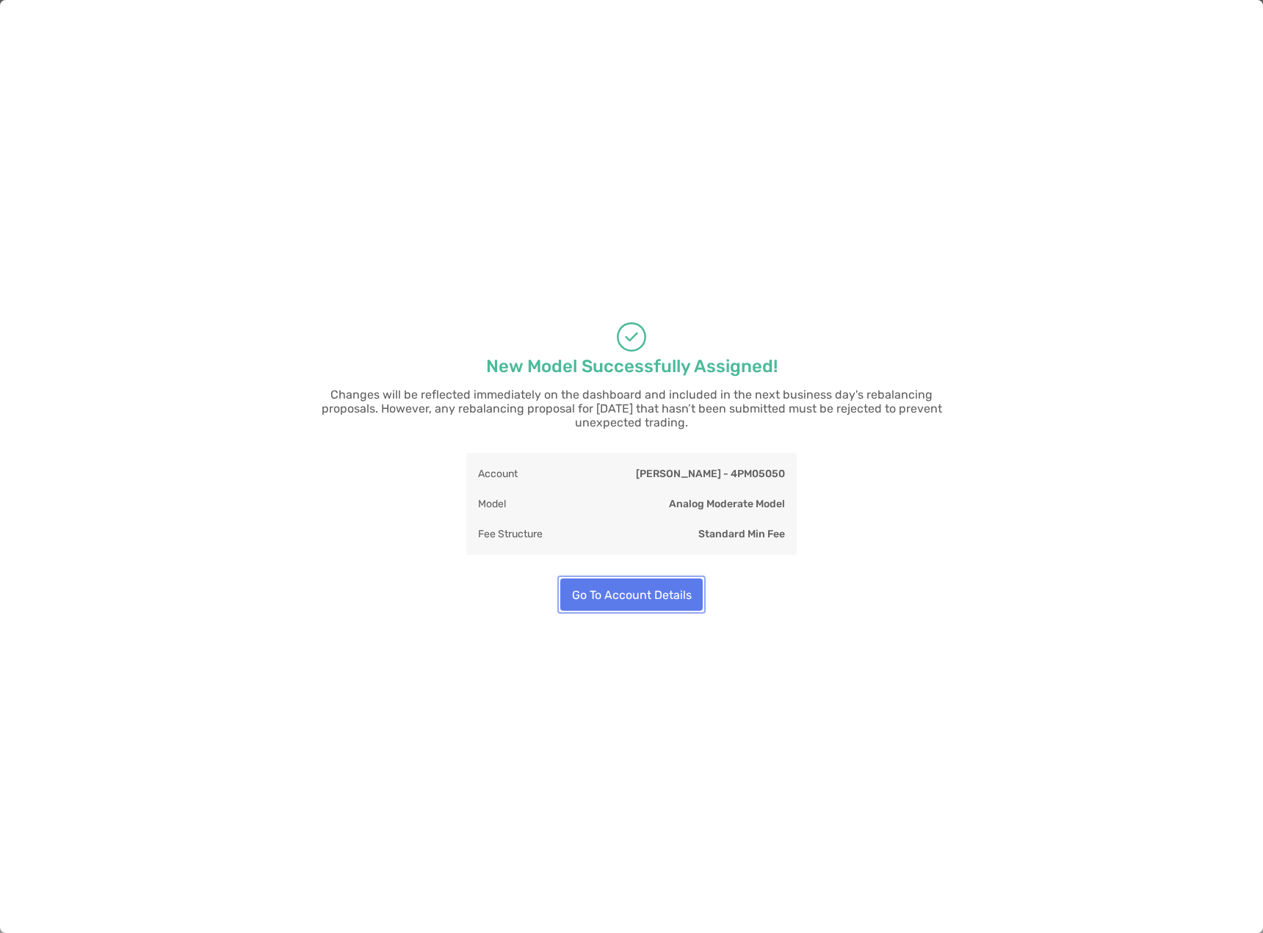
click at [609, 592] on button "Go To Account Details" at bounding box center [631, 594] width 142 height 32
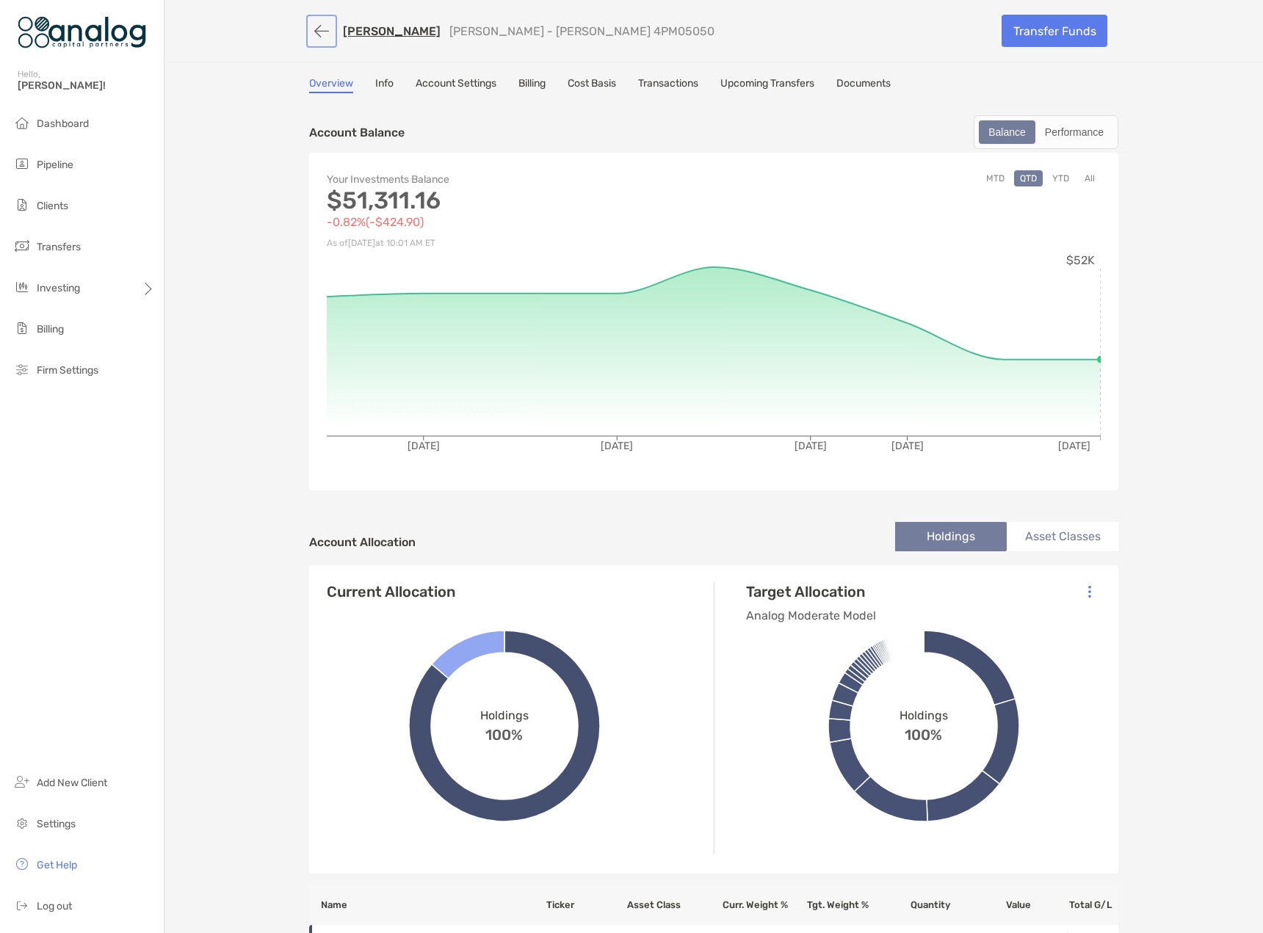
click at [310, 30] on button "button" at bounding box center [321, 31] width 25 height 27
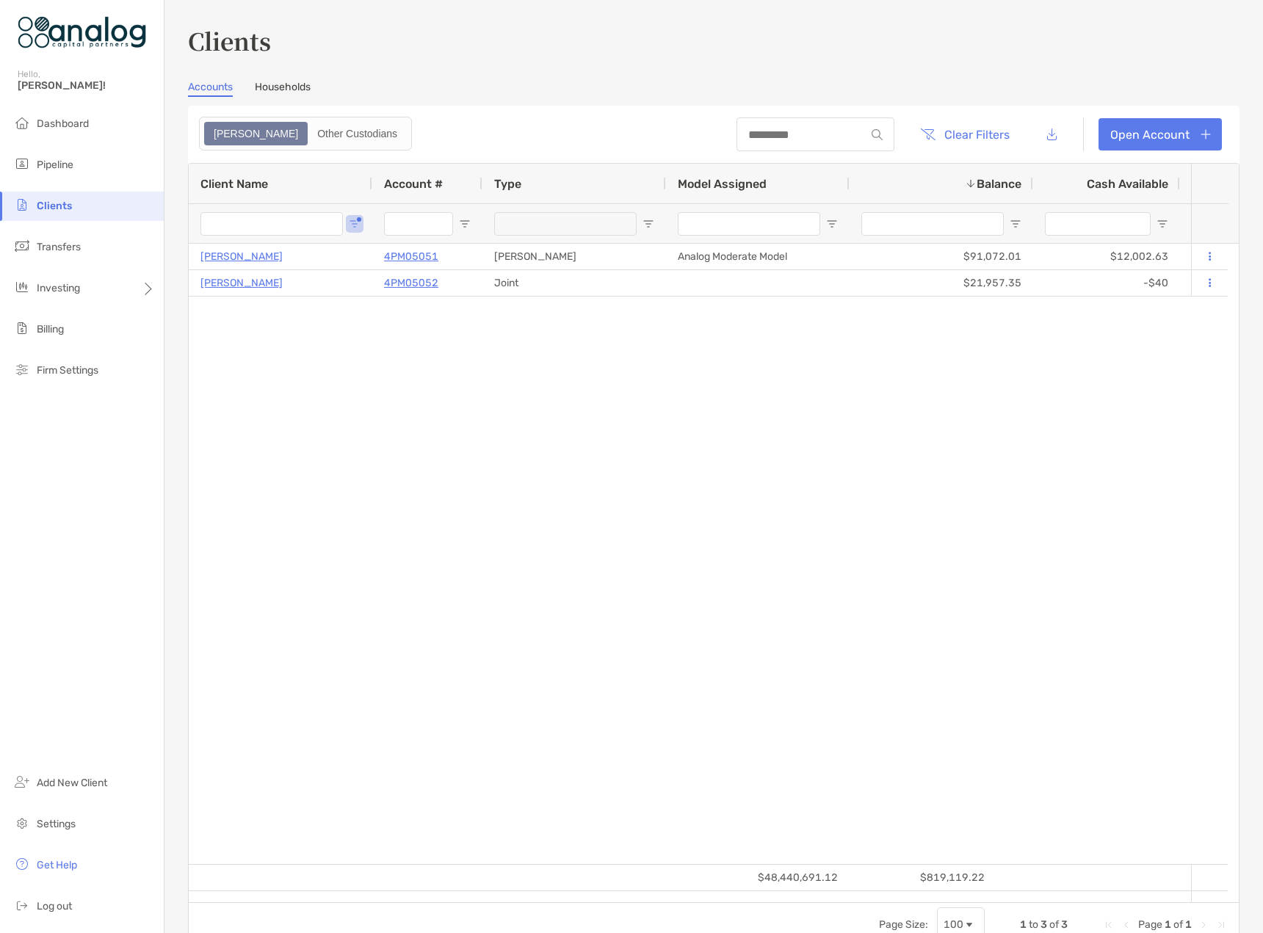
type input "*****"
type input "****"
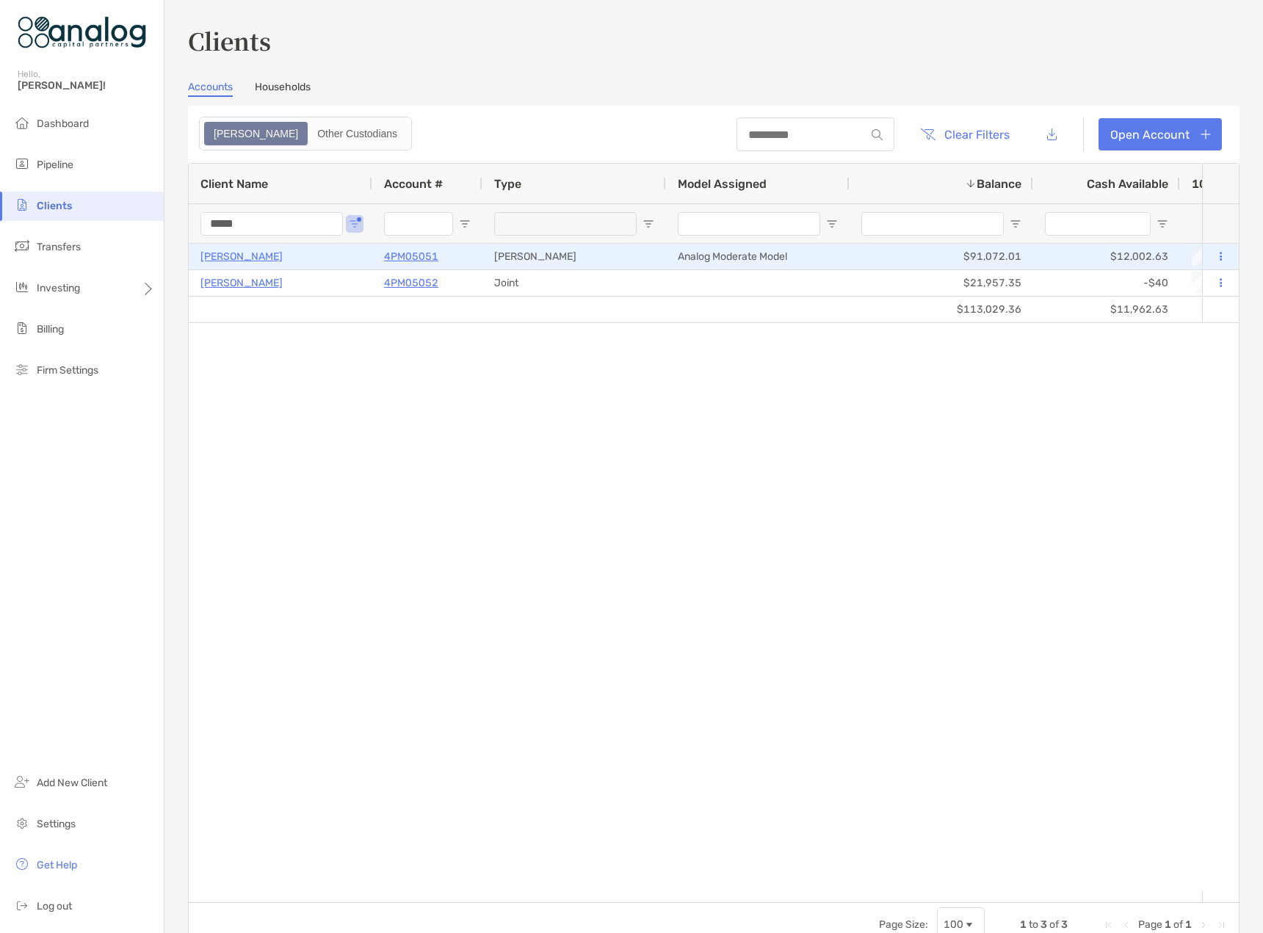
click at [243, 258] on p "[PERSON_NAME]" at bounding box center [241, 256] width 82 height 18
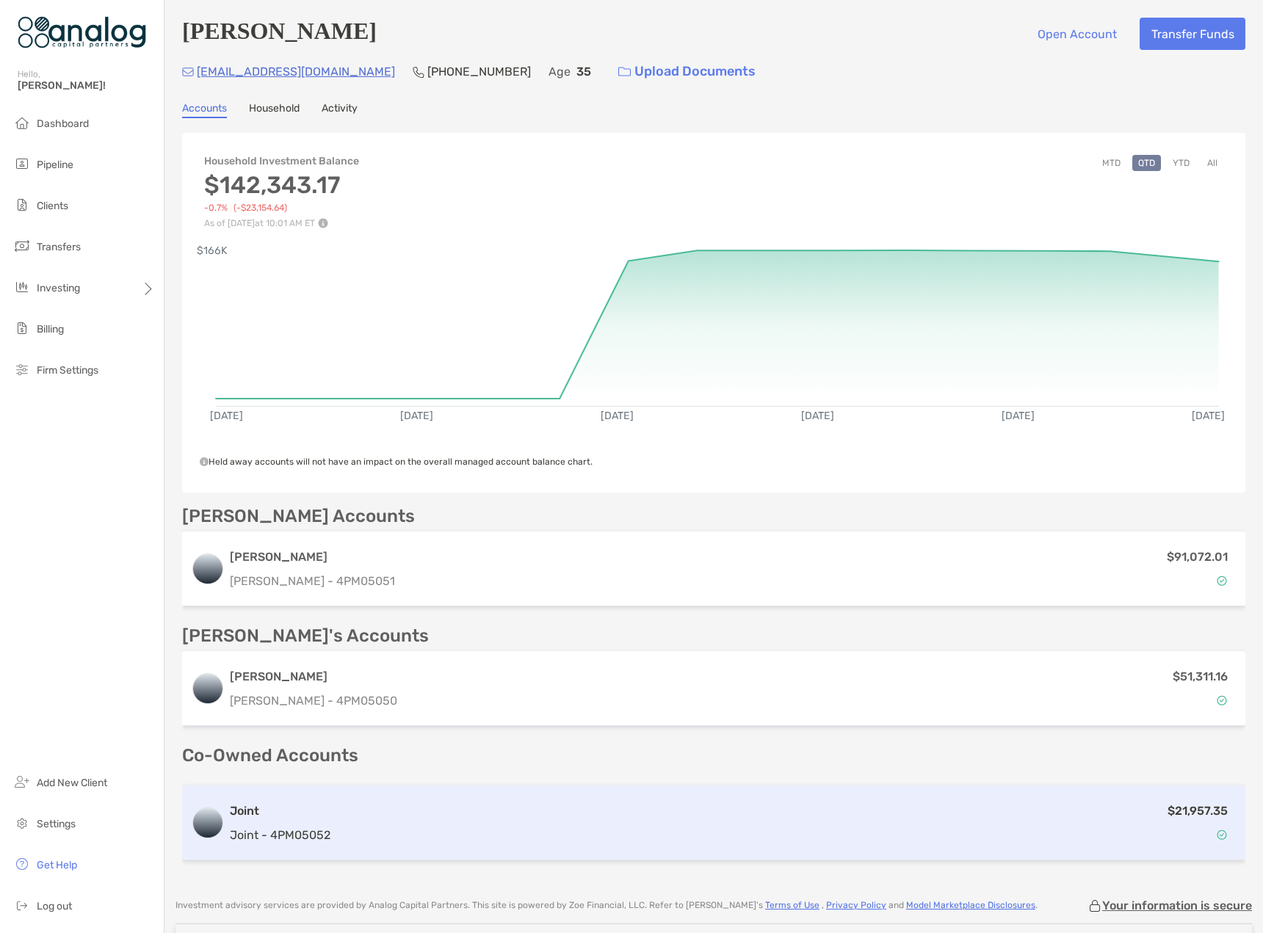
click at [849, 847] on div "Joint Joint - 4PM05052 $21,957.35" at bounding box center [713, 822] width 1063 height 75
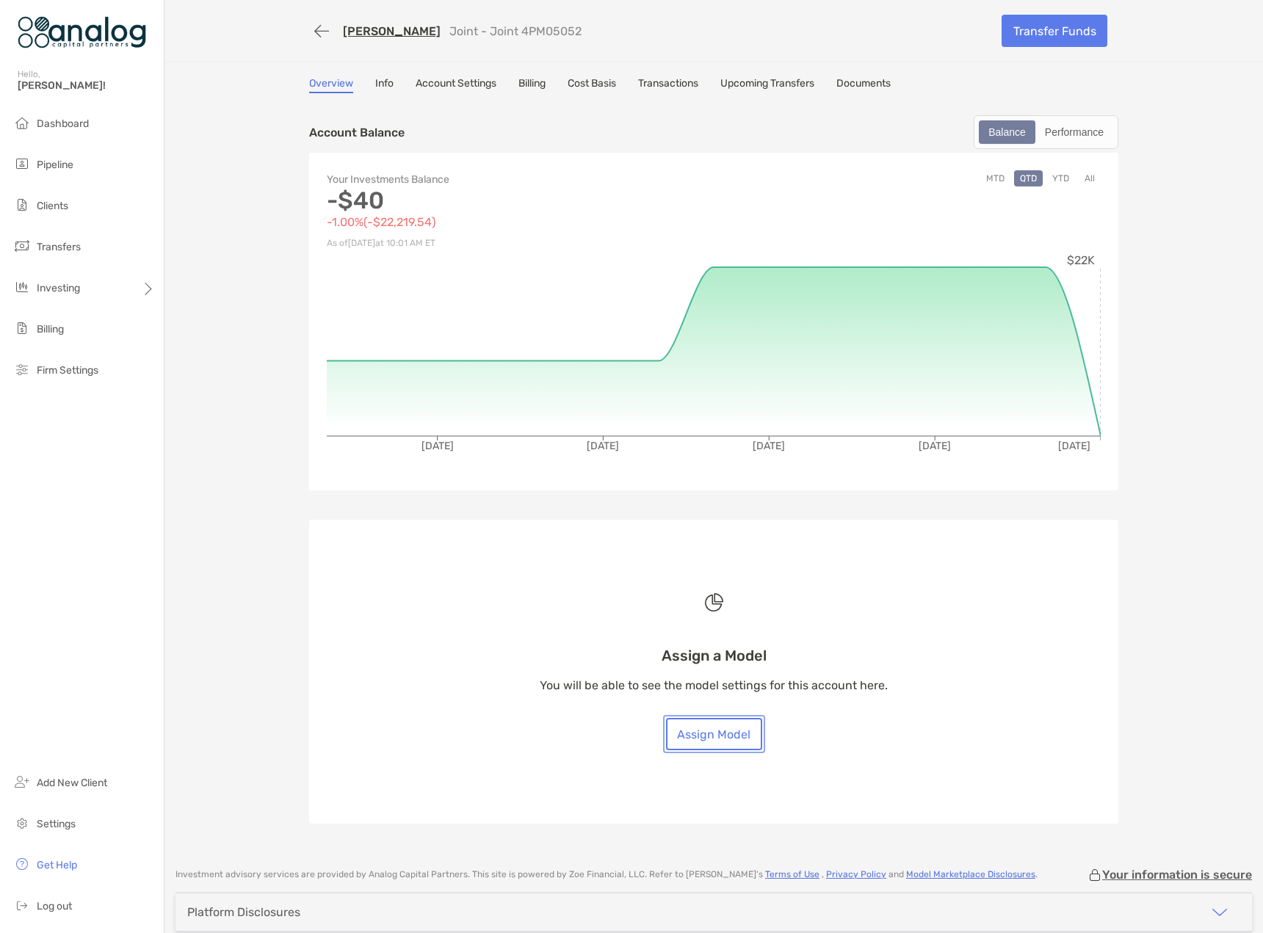
click at [707, 744] on button "Assign Model" at bounding box center [714, 734] width 96 height 32
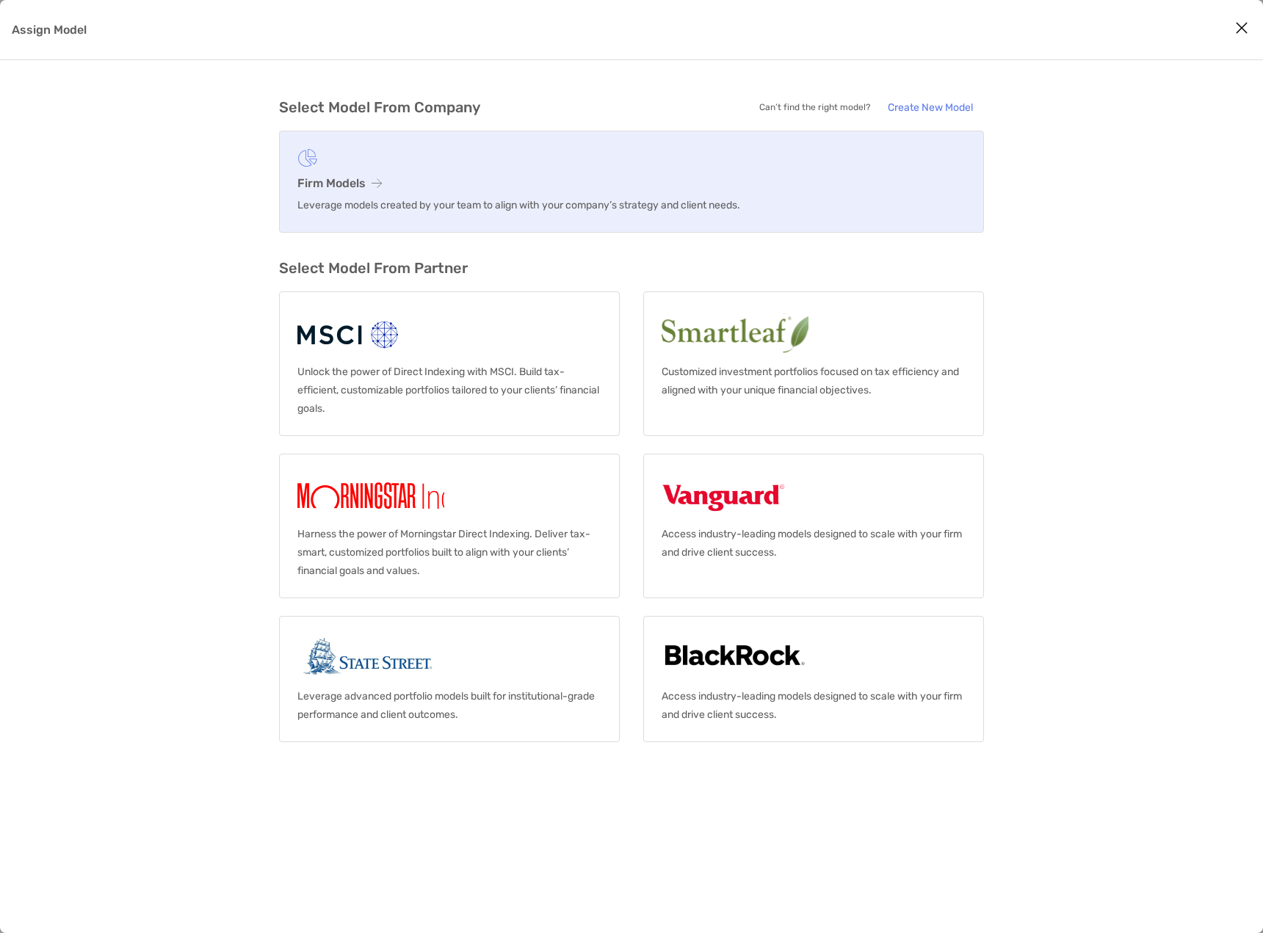
click at [317, 174] on link "Firm Models Leverage models created by your team to align with your company’s s…" at bounding box center [631, 182] width 705 height 102
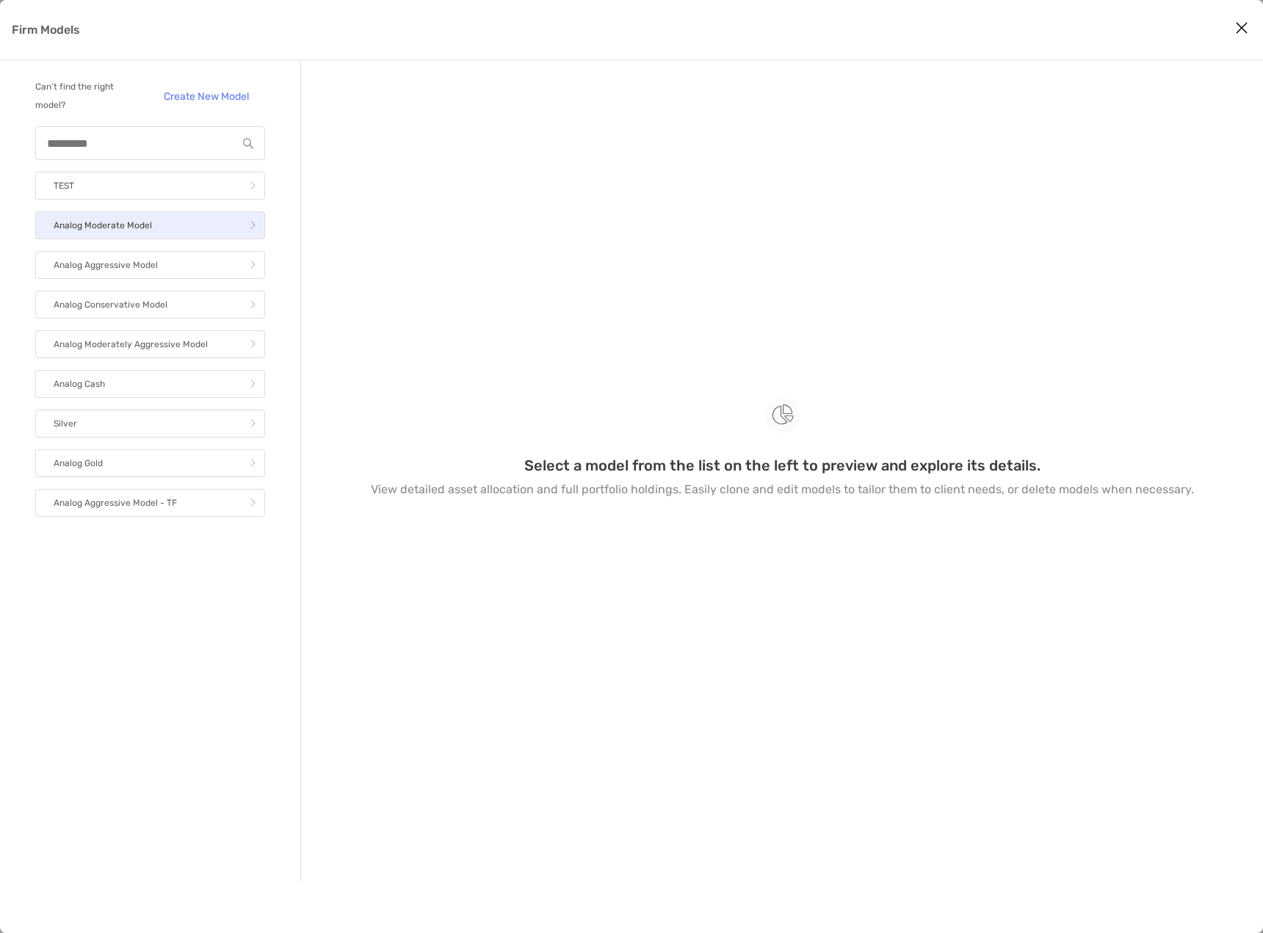
click at [151, 226] on link "Analog Moderate Model" at bounding box center [150, 225] width 230 height 28
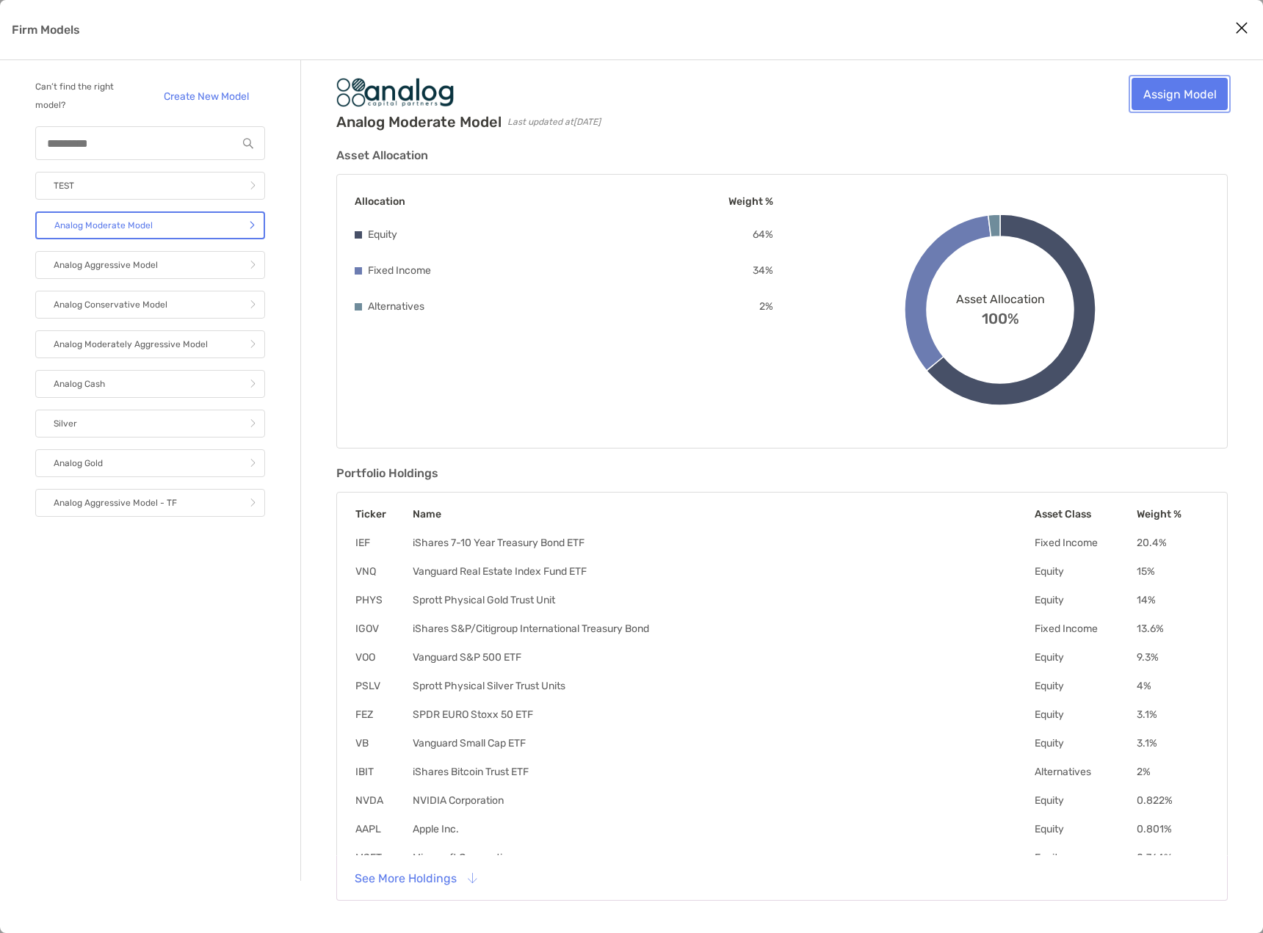
click at [1173, 101] on link "Assign Model" at bounding box center [1179, 94] width 96 height 32
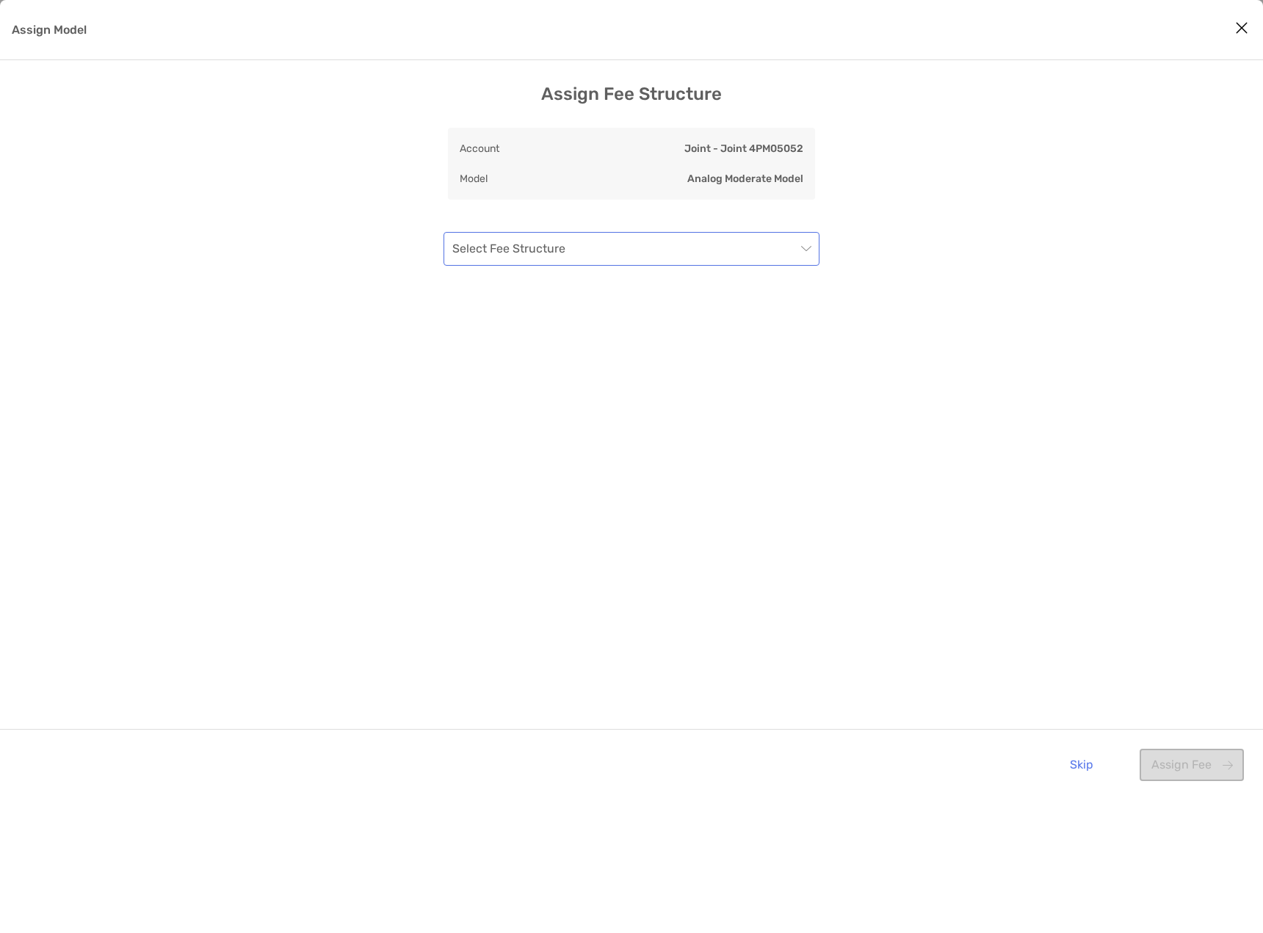
click at [555, 251] on input "Assign Model" at bounding box center [624, 249] width 344 height 32
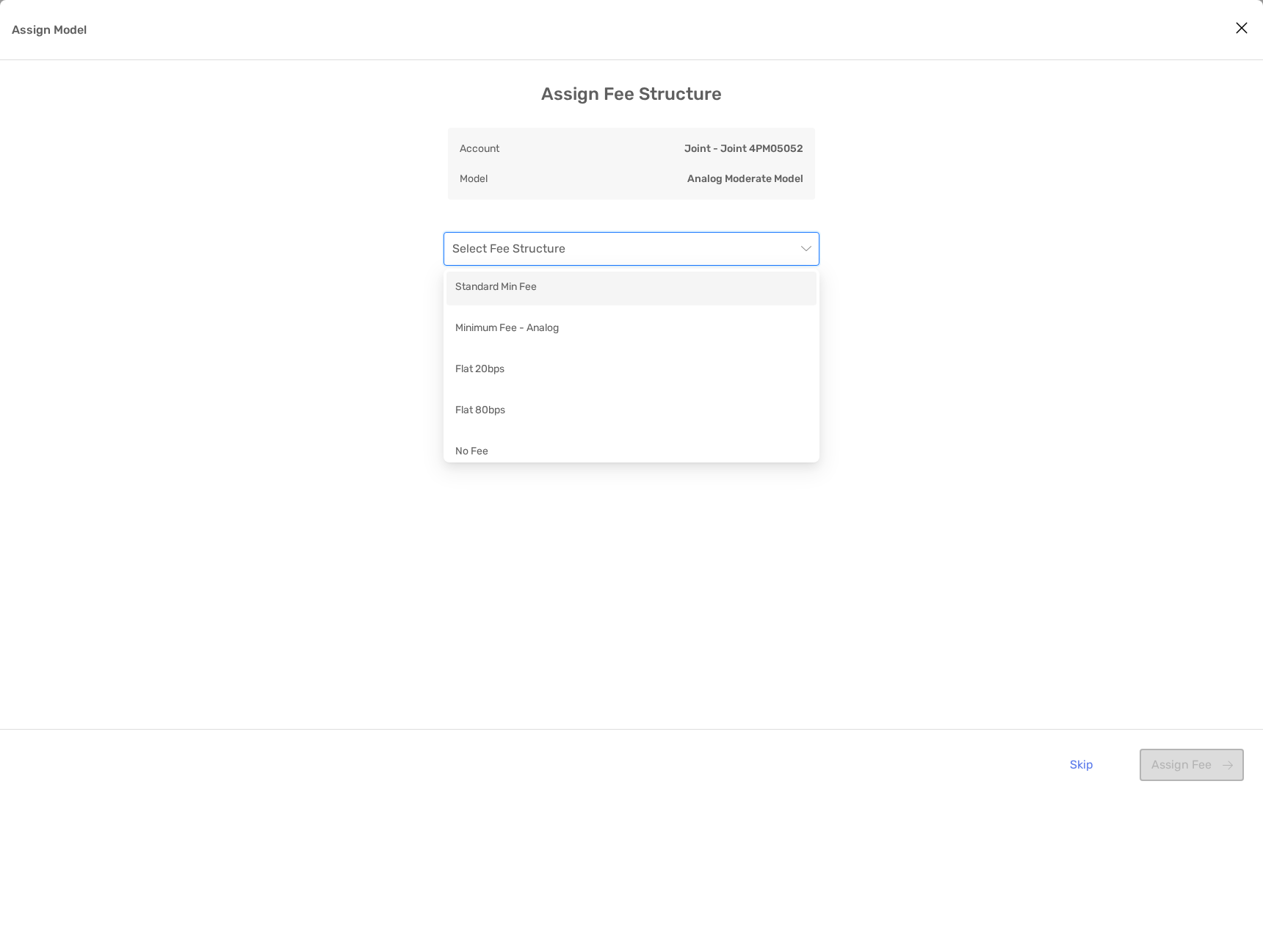
click at [543, 284] on div "Standard Min Fee" at bounding box center [631, 288] width 352 height 18
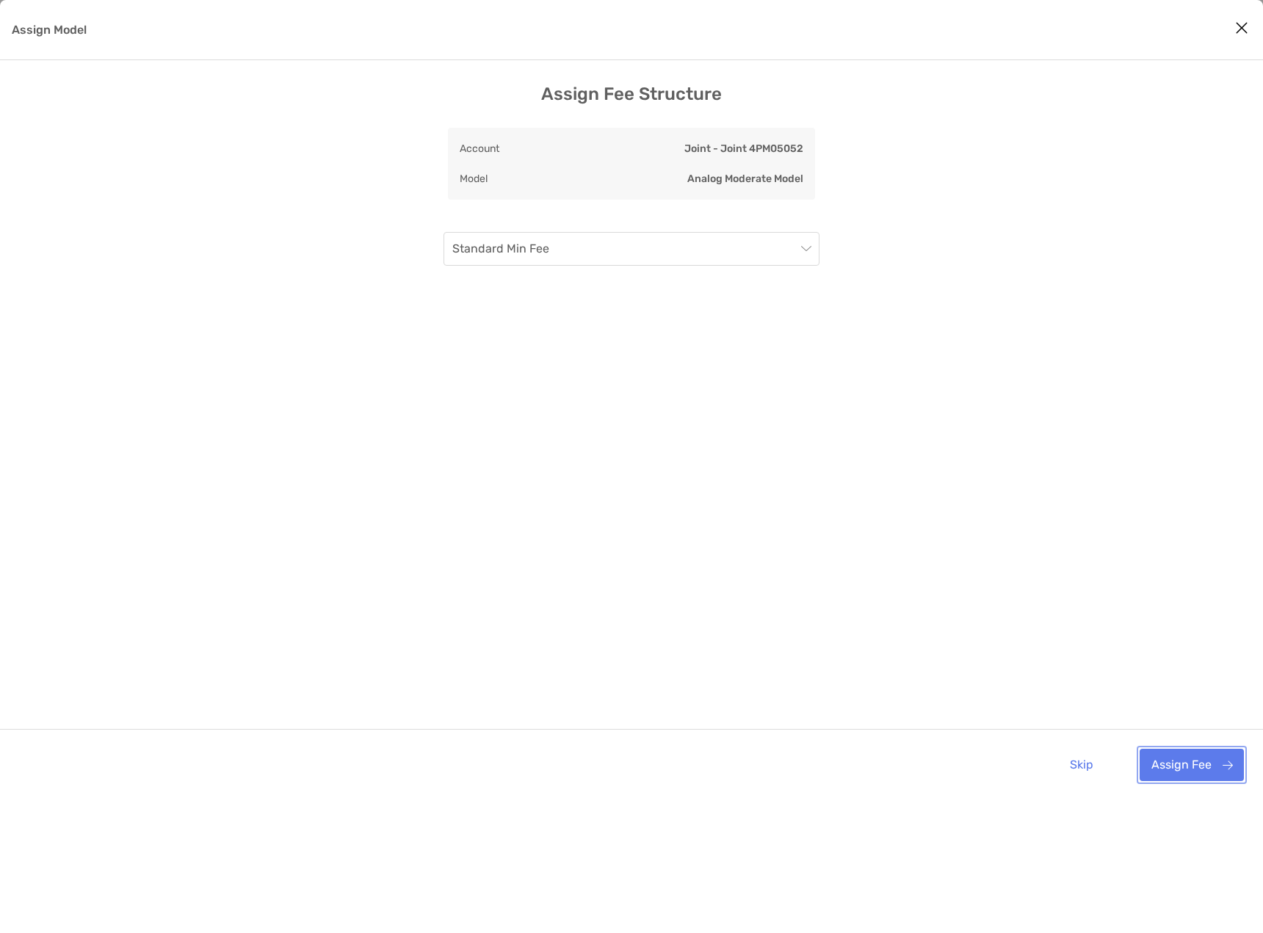
click at [1181, 763] on button "Assign Fee" at bounding box center [1191, 765] width 104 height 32
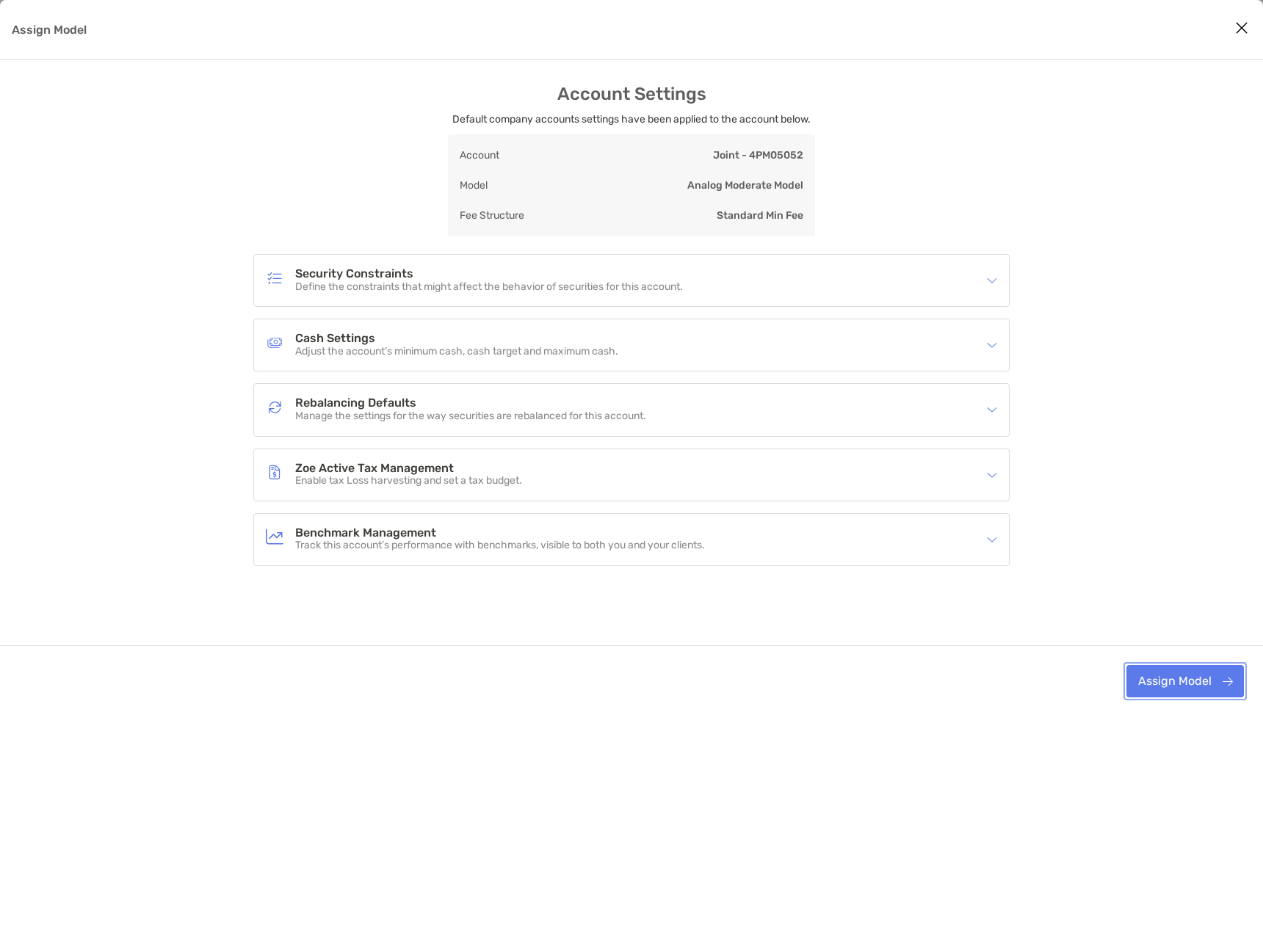
click at [1188, 691] on button "Assign Model" at bounding box center [1184, 681] width 117 height 32
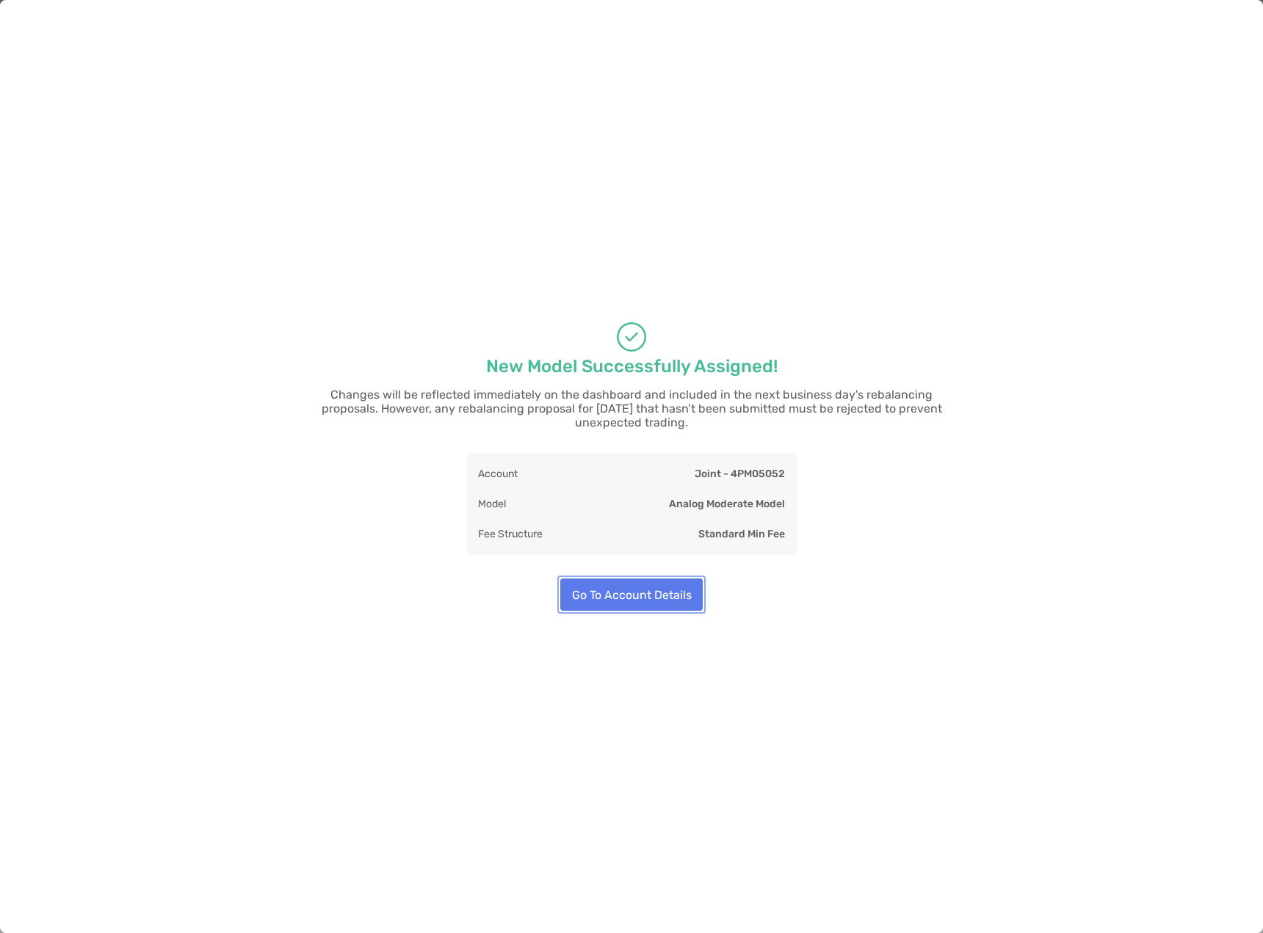
click at [669, 584] on button "Go To Account Details" at bounding box center [631, 594] width 142 height 32
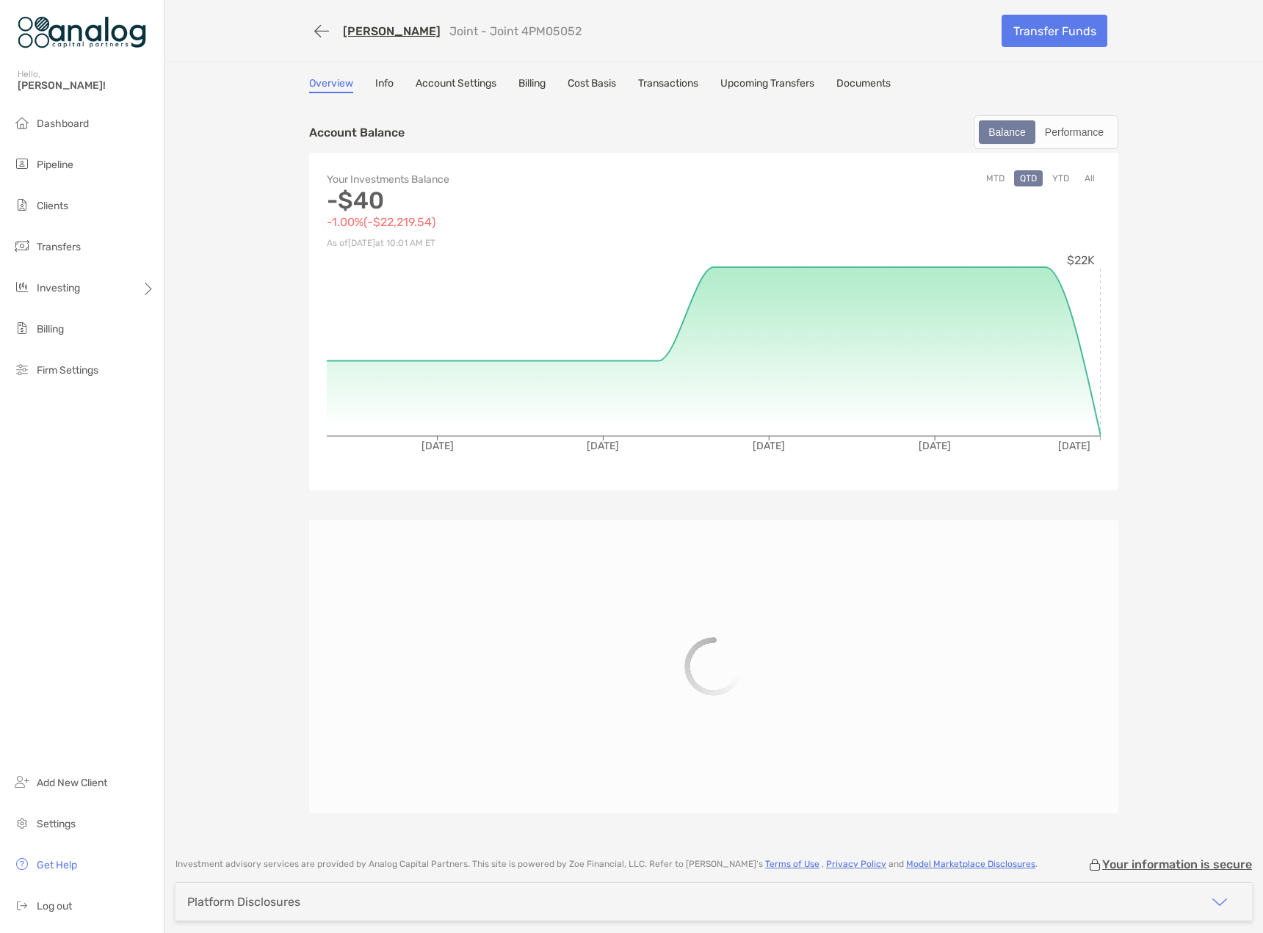
click at [359, 32] on link "[PERSON_NAME]" at bounding box center [392, 31] width 98 height 14
